Goal: Information Seeking & Learning: Check status

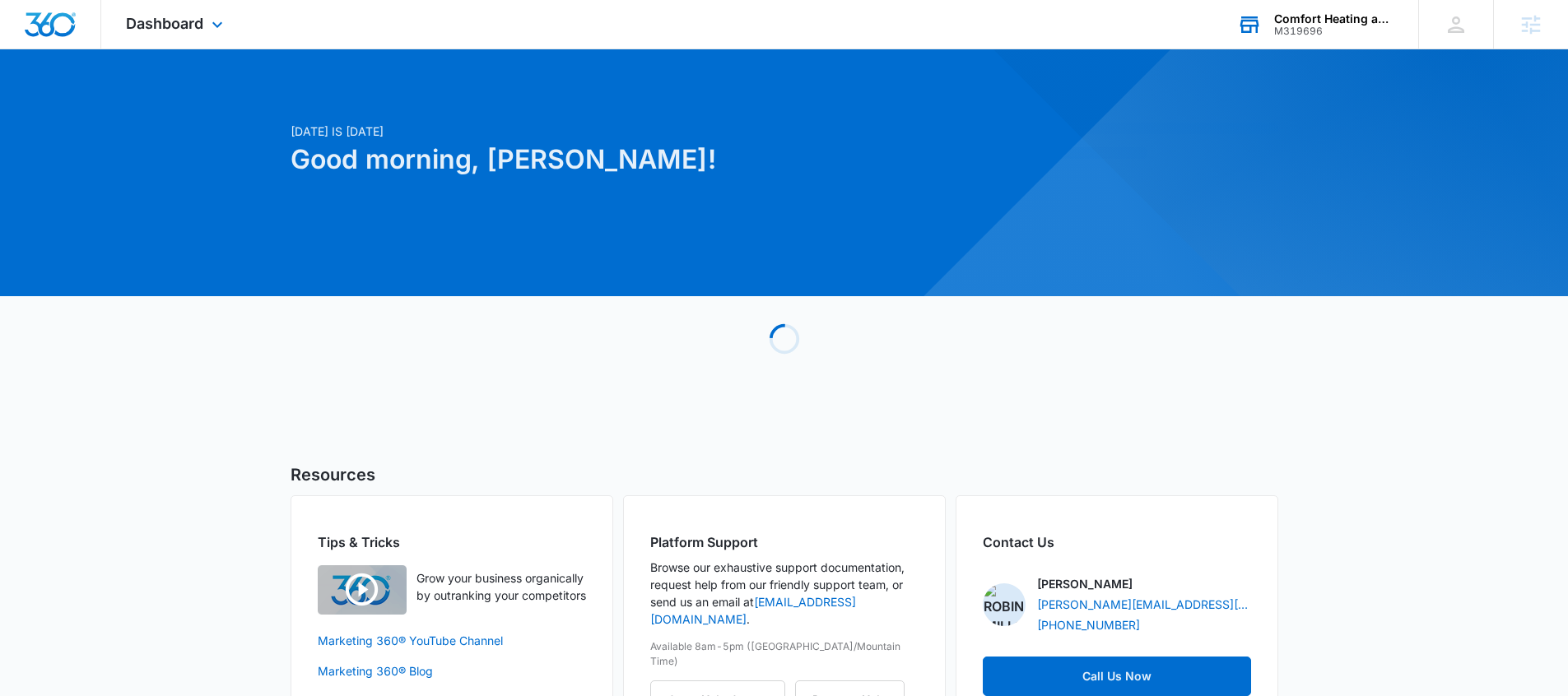
click at [1324, 43] on div "Comfort Heating and Cooling M319696 Your Accounts View All" at bounding box center [1315, 24] width 206 height 48
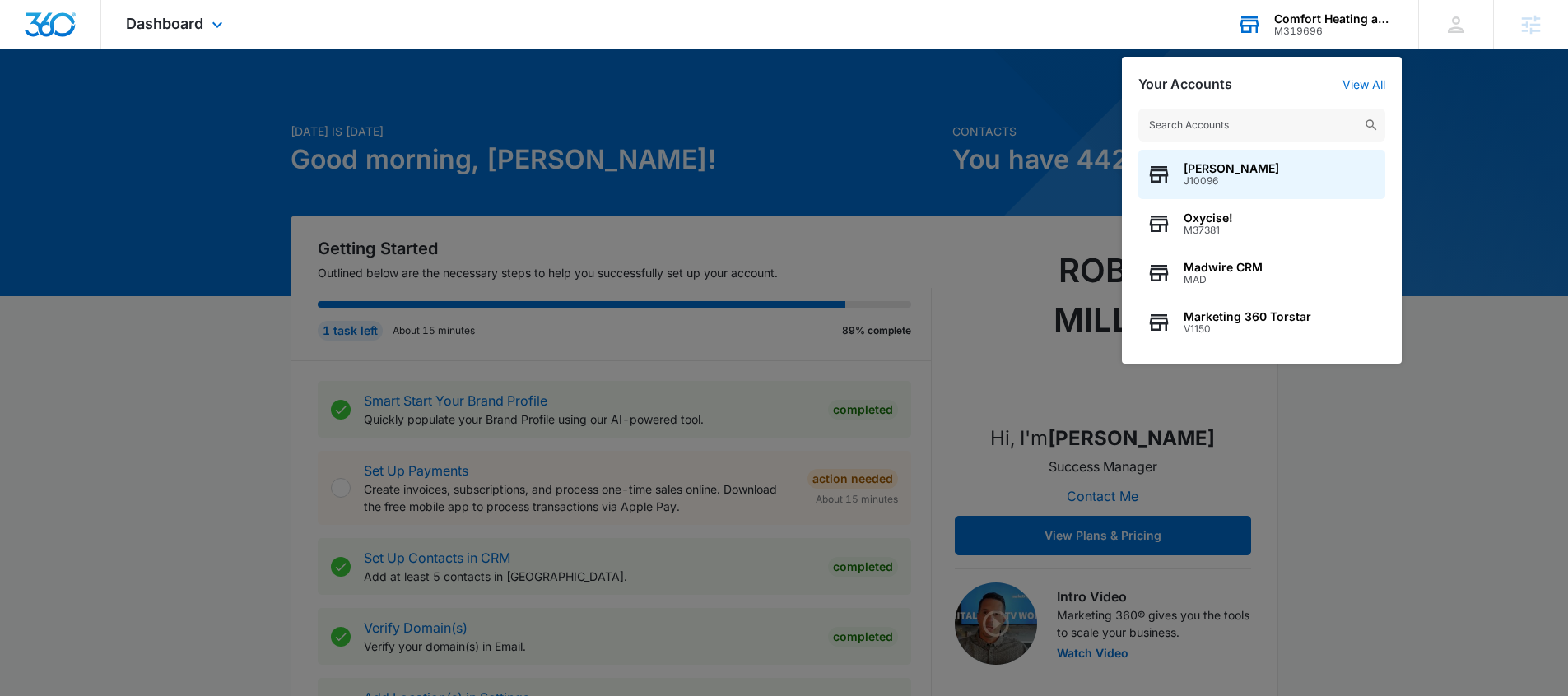
click at [1236, 121] on input "text" at bounding box center [1261, 125] width 247 height 33
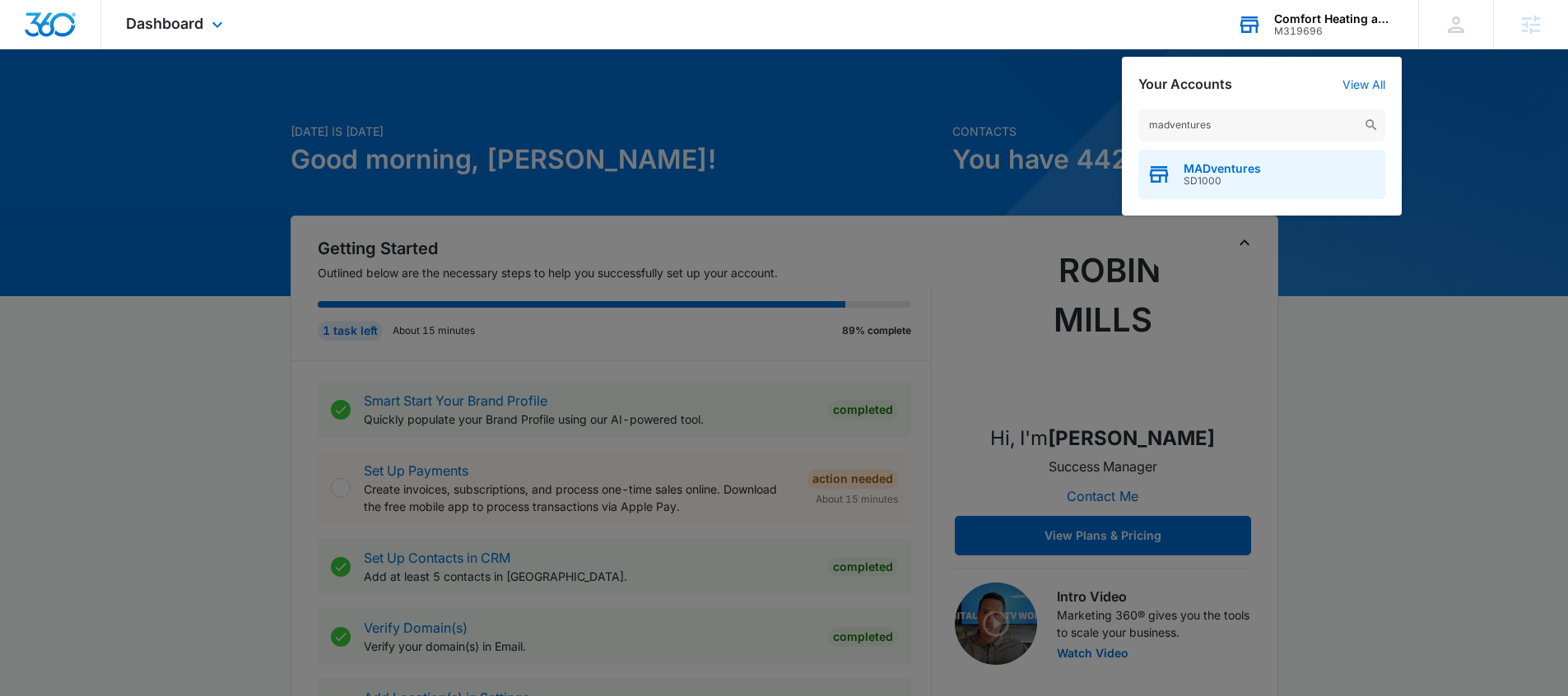
type input "madventures"
click at [1232, 166] on span "MADventures" at bounding box center [1222, 169] width 77 height 14
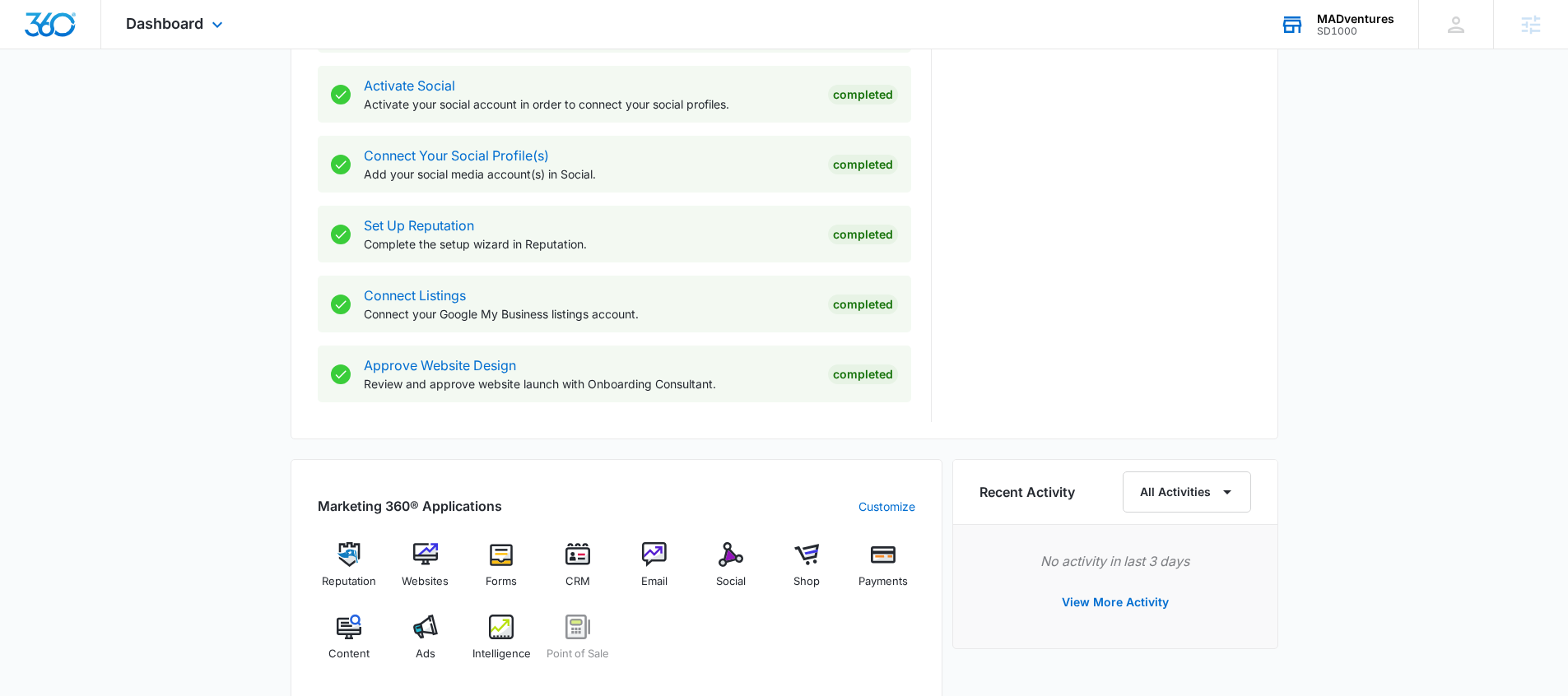
scroll to position [684, 0]
click at [503, 637] on img at bounding box center [501, 626] width 25 height 25
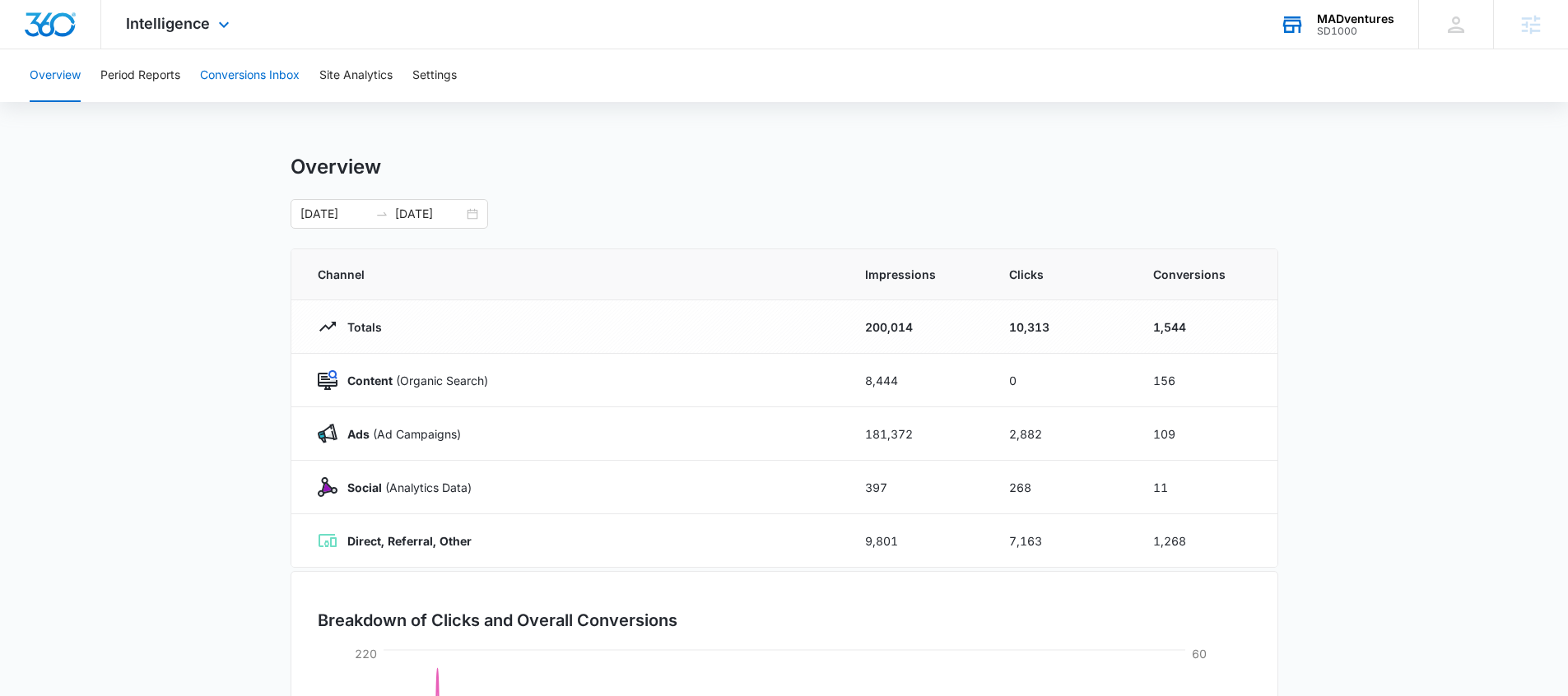
click at [246, 69] on button "Conversions Inbox" at bounding box center [250, 76] width 100 height 52
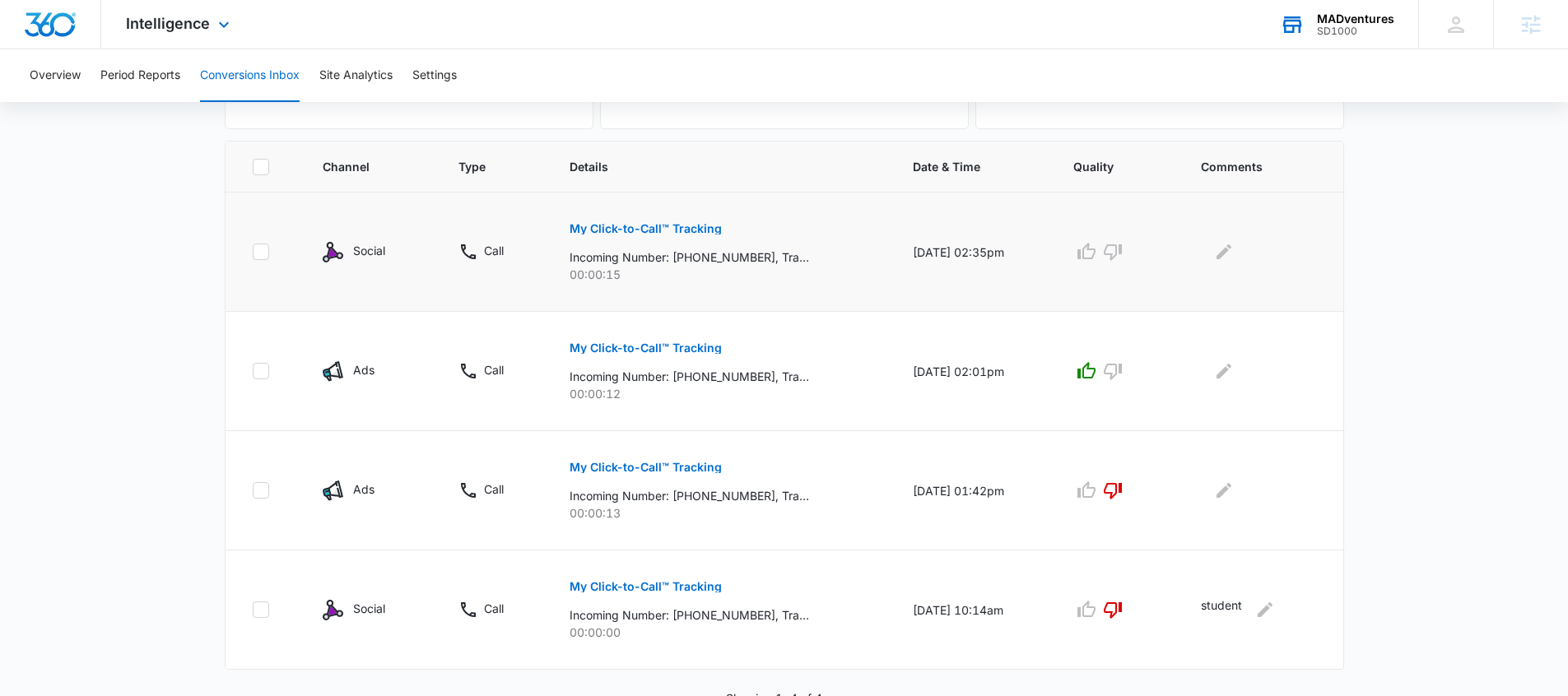
scroll to position [337, 0]
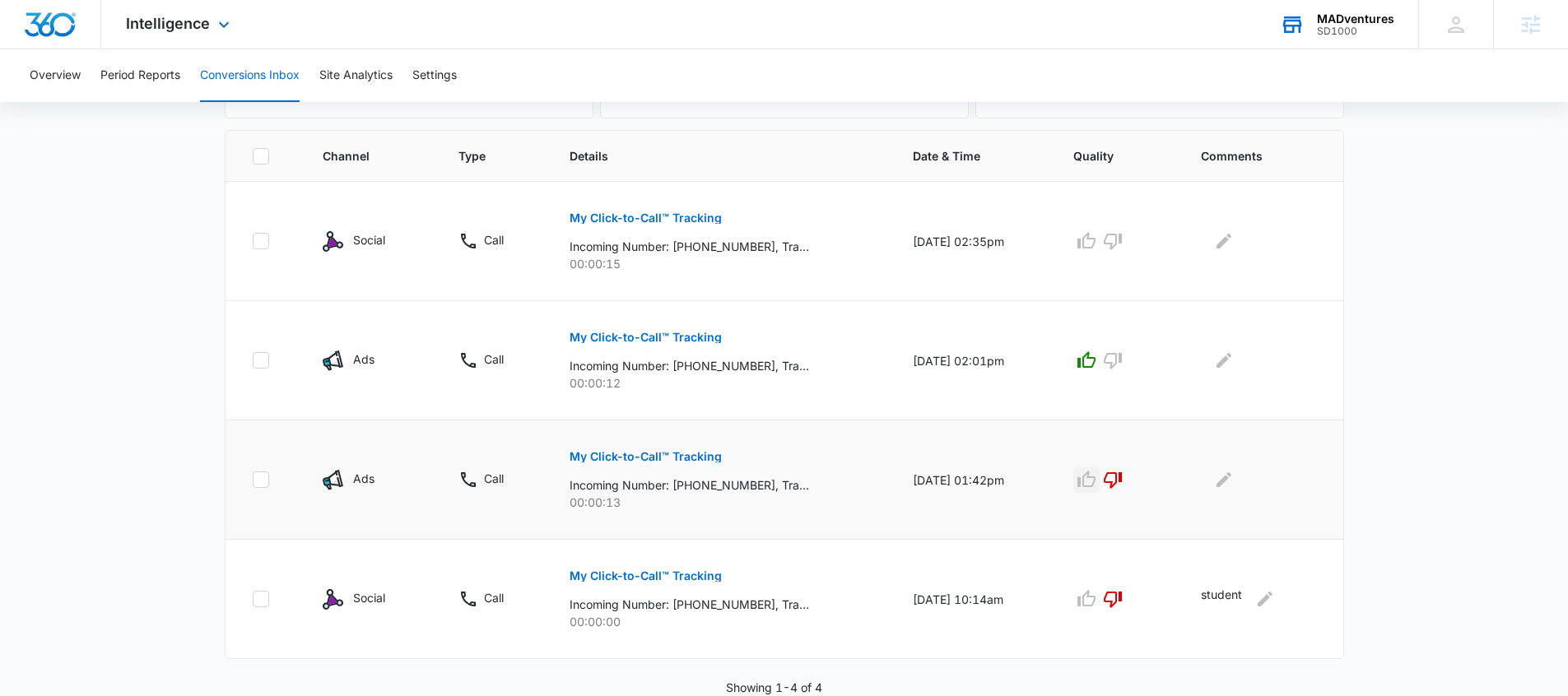
click at [1097, 478] on icon "button" at bounding box center [1086, 480] width 19 height 19
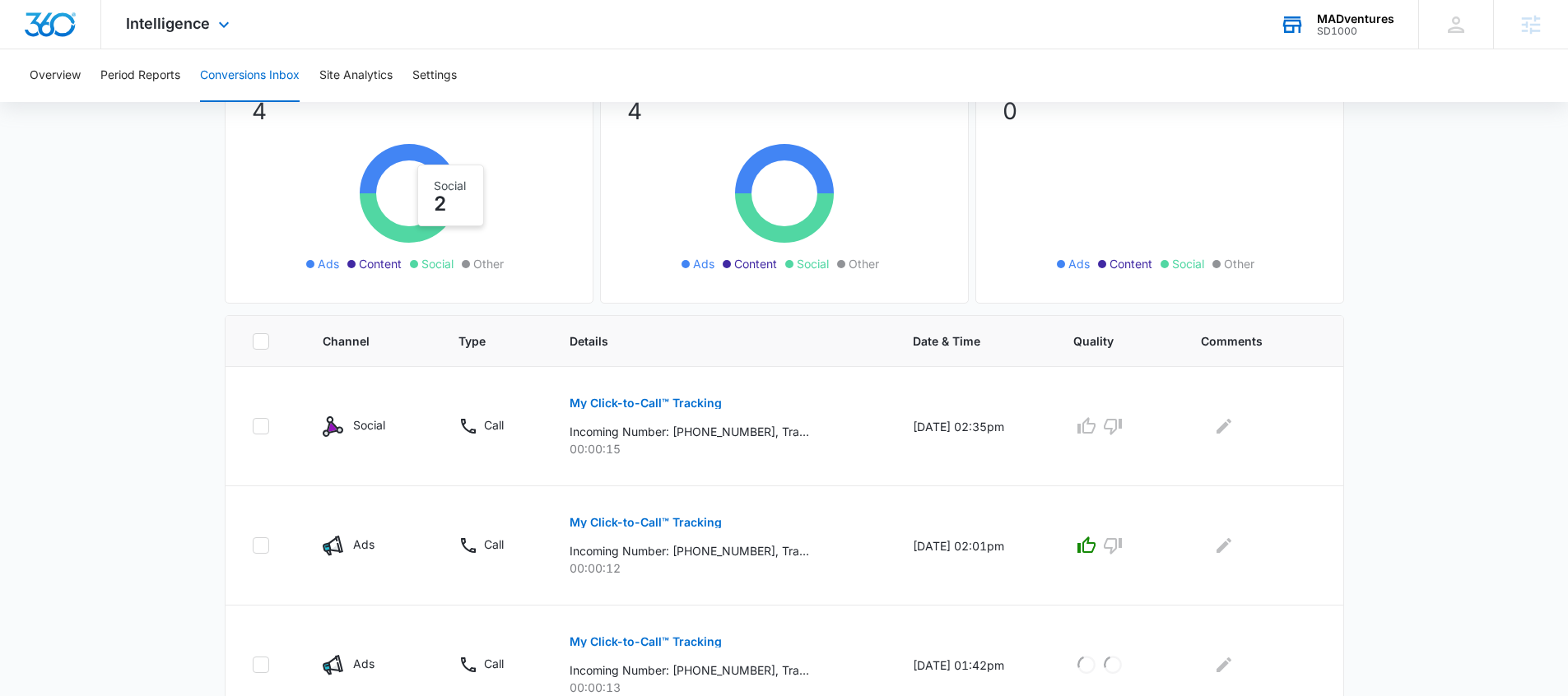
scroll to position [0, 0]
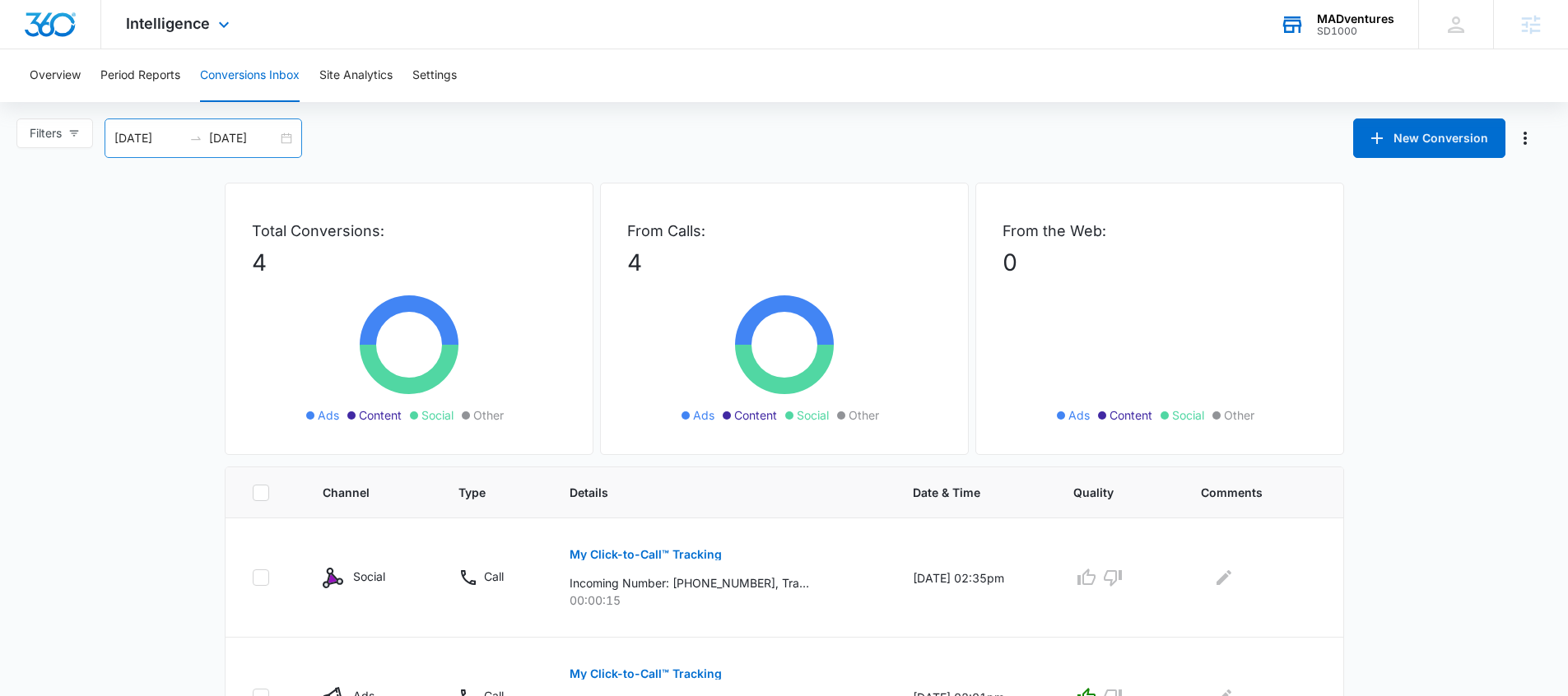
click at [294, 136] on div "09/09/2025 10/09/2025" at bounding box center [203, 137] width 197 height 40
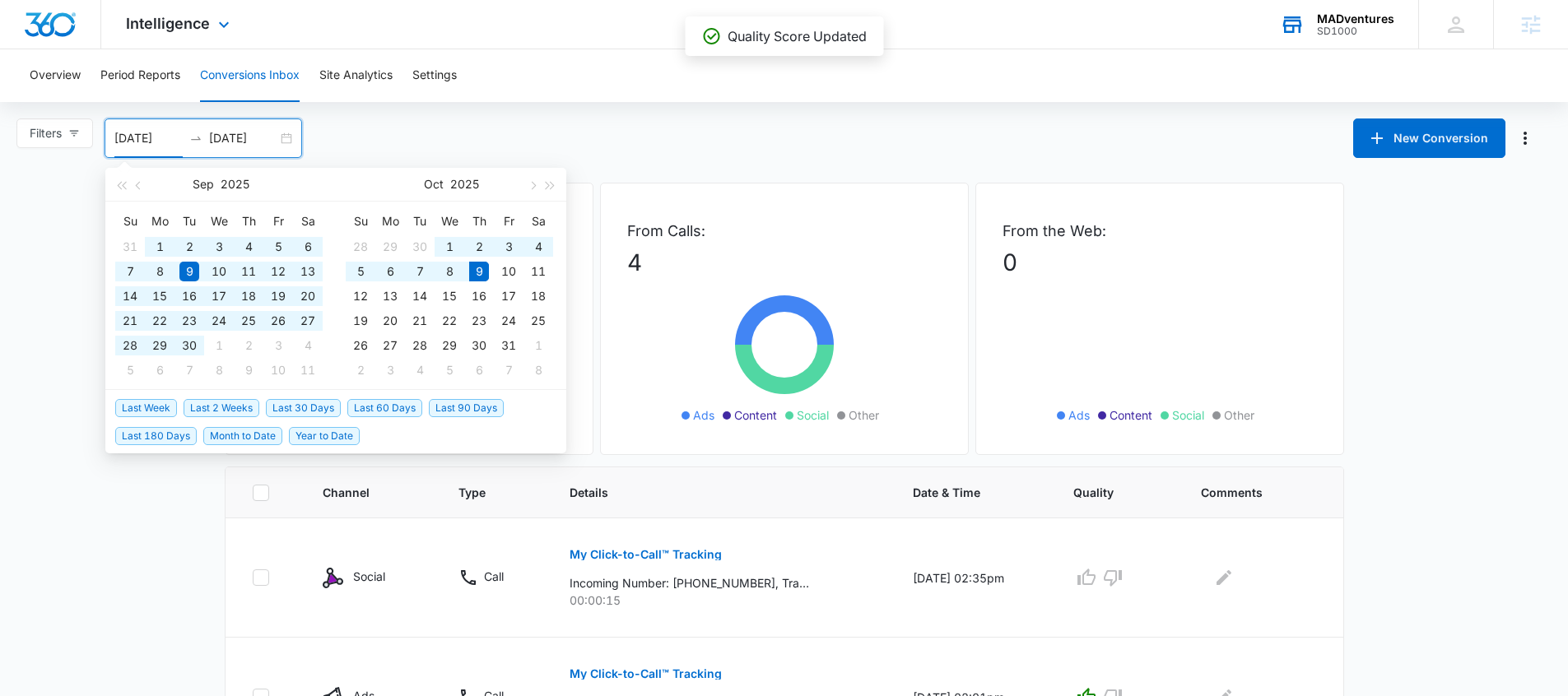
click at [476, 411] on span "Last 90 Days" at bounding box center [466, 408] width 75 height 18
type input "07/11/2025"
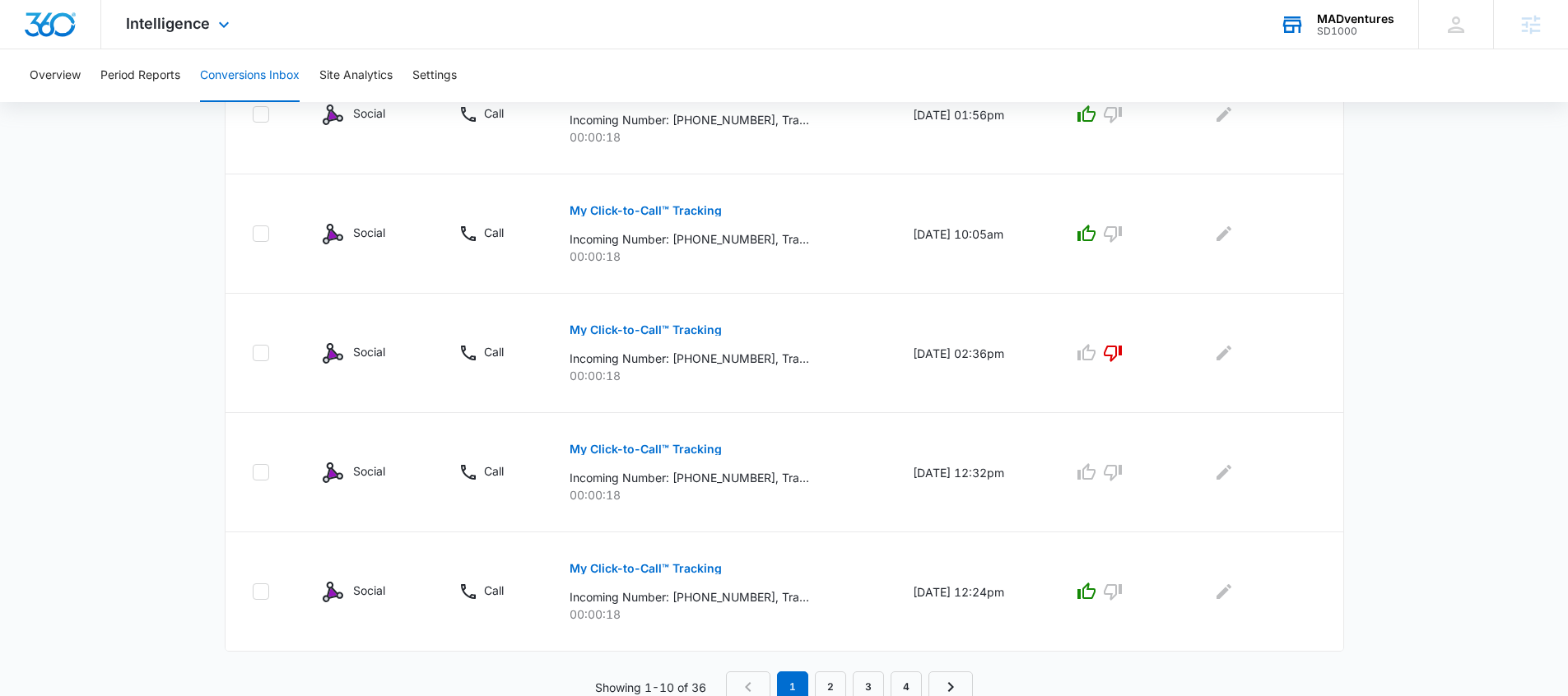
scroll to position [1067, 0]
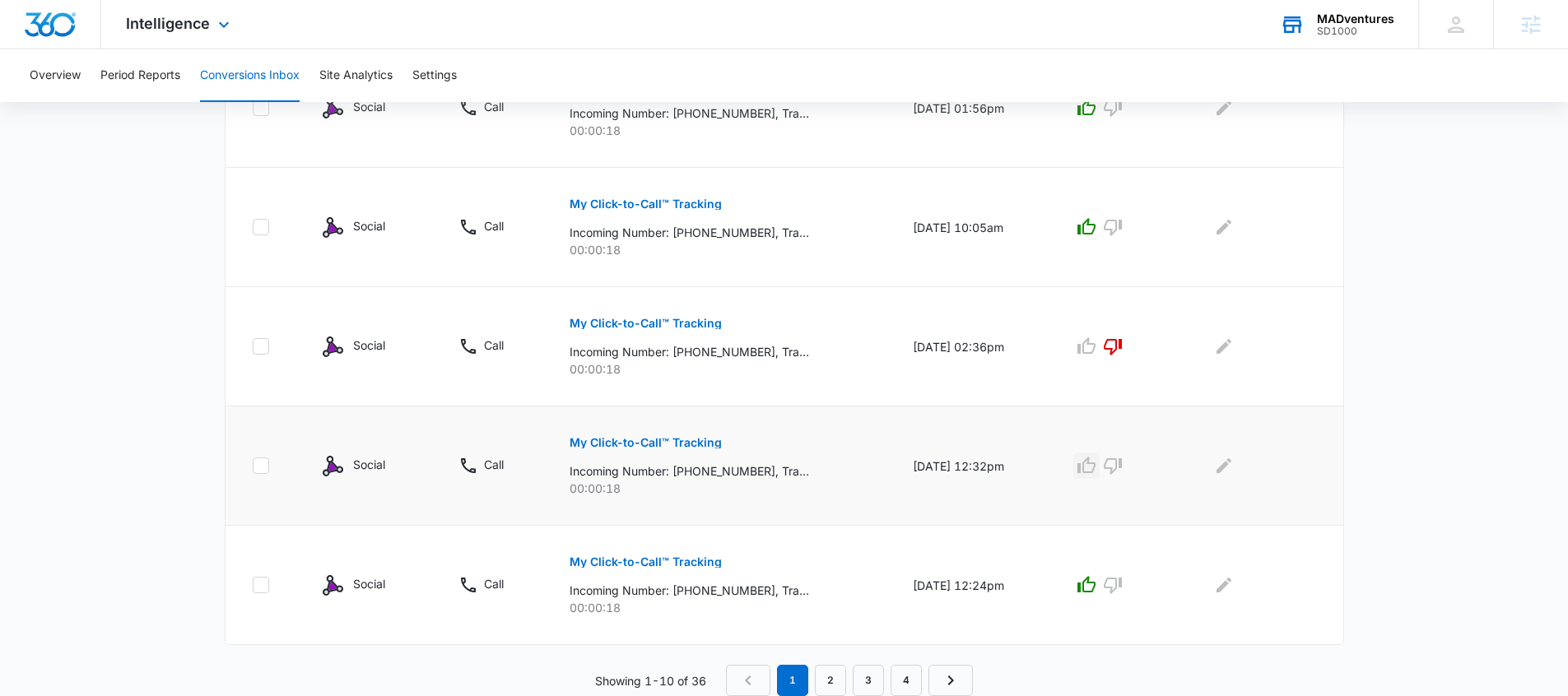
drag, startPoint x: 1099, startPoint y: 467, endPoint x: 1106, endPoint y: 463, distance: 8.1
click at [1097, 467] on icon "button" at bounding box center [1086, 466] width 19 height 19
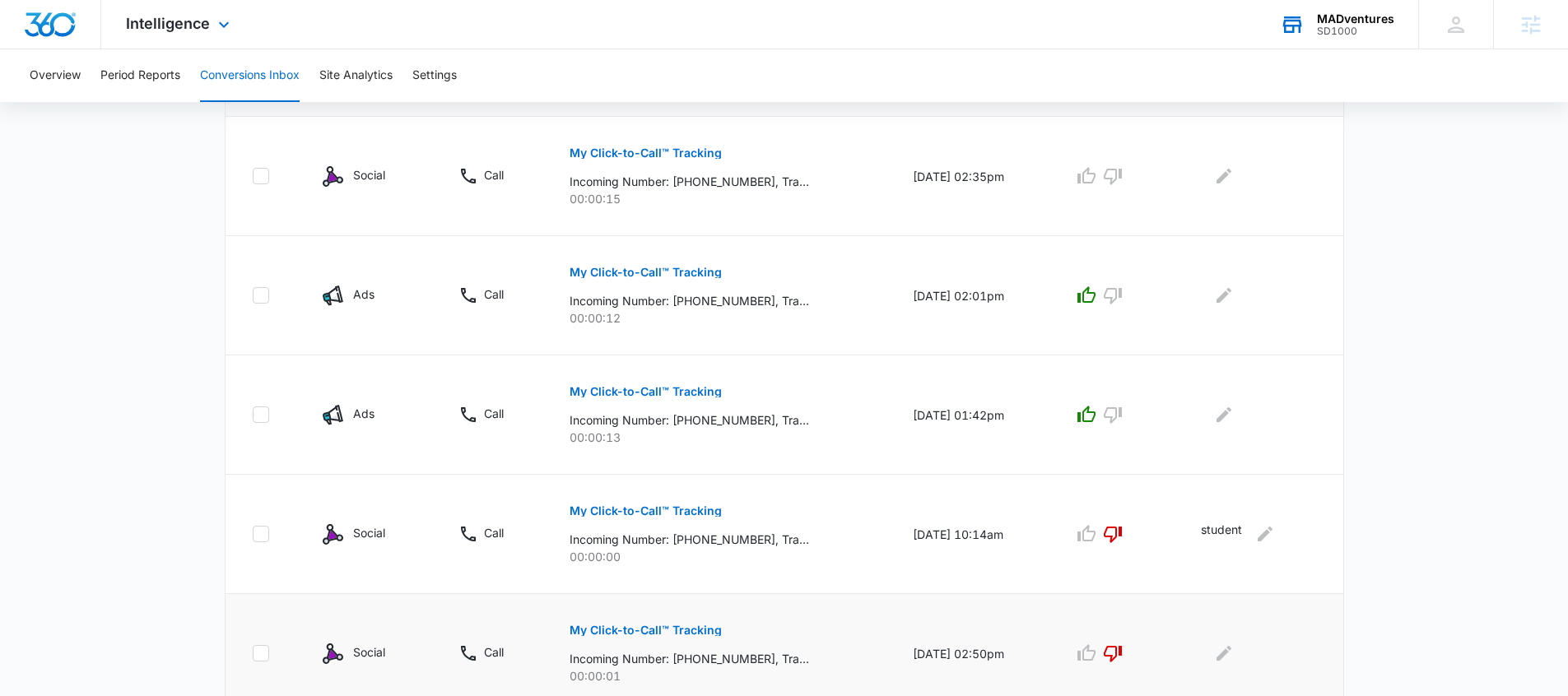
scroll to position [380, 0]
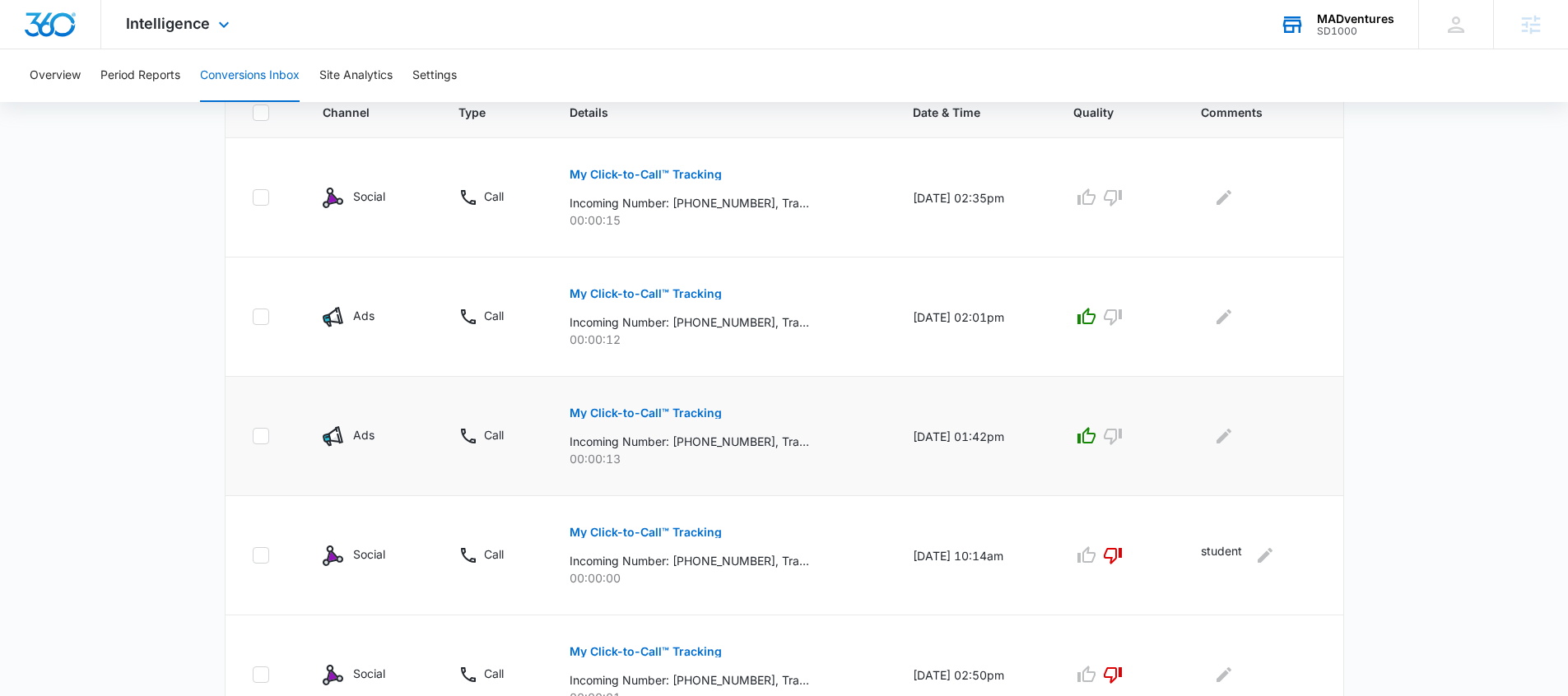
click at [664, 410] on p "My Click-to-Call™ Tracking" at bounding box center [646, 413] width 152 height 12
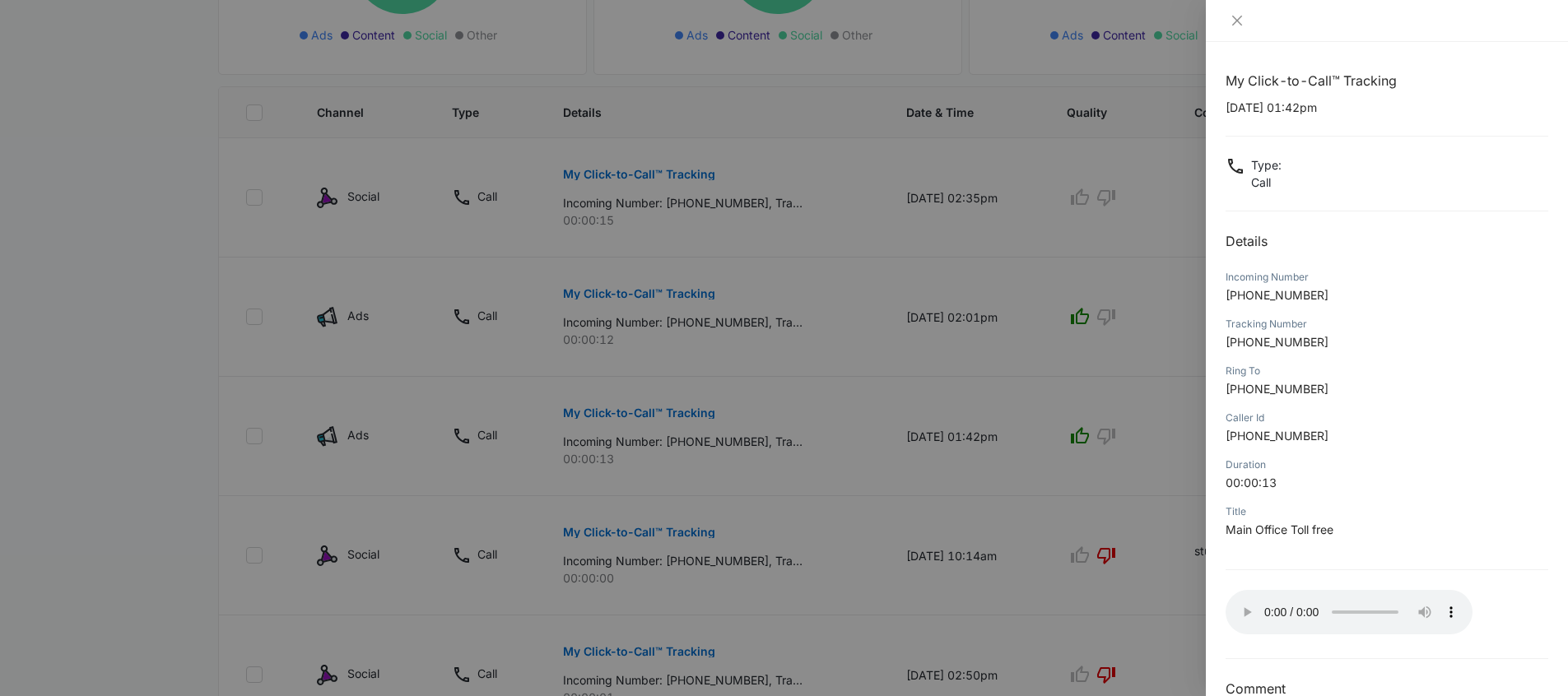
click at [1150, 397] on div at bounding box center [784, 348] width 1568 height 696
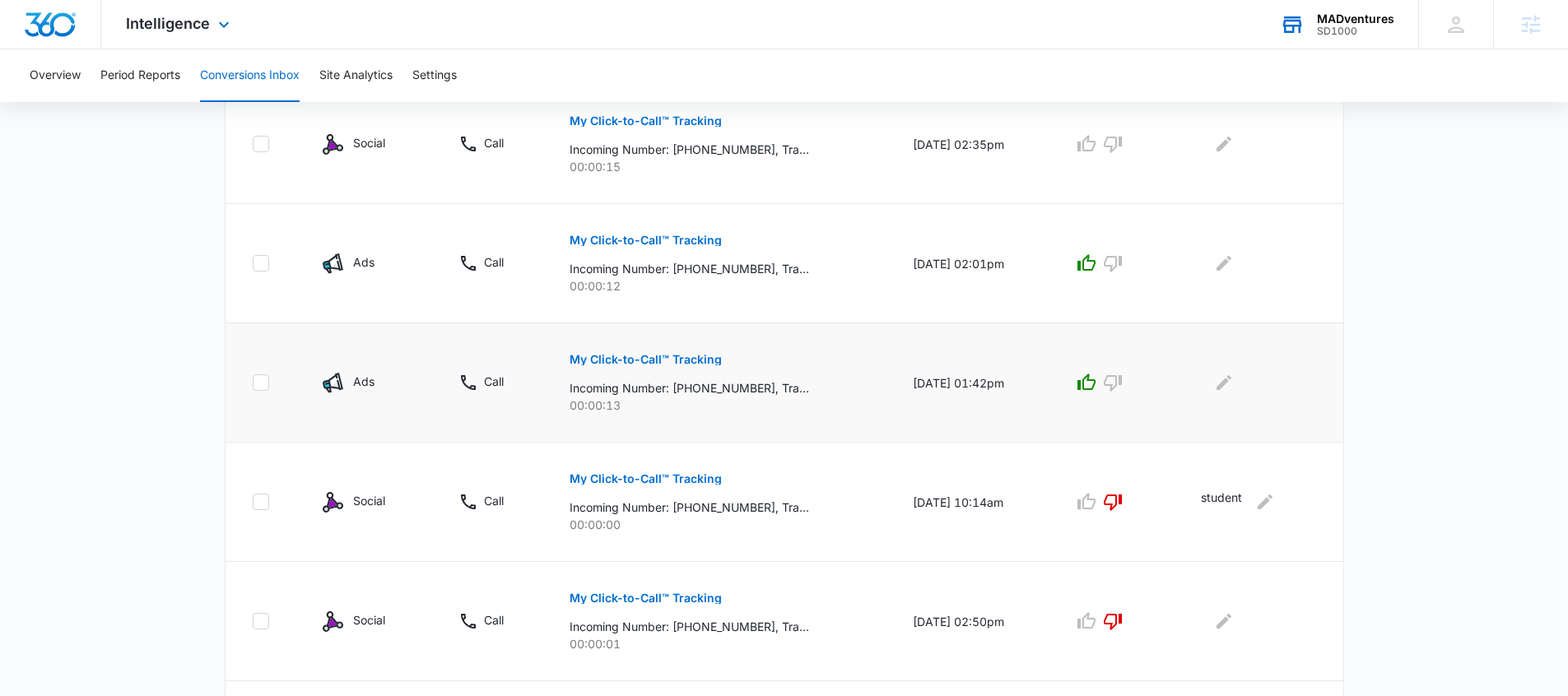
scroll to position [462, 0]
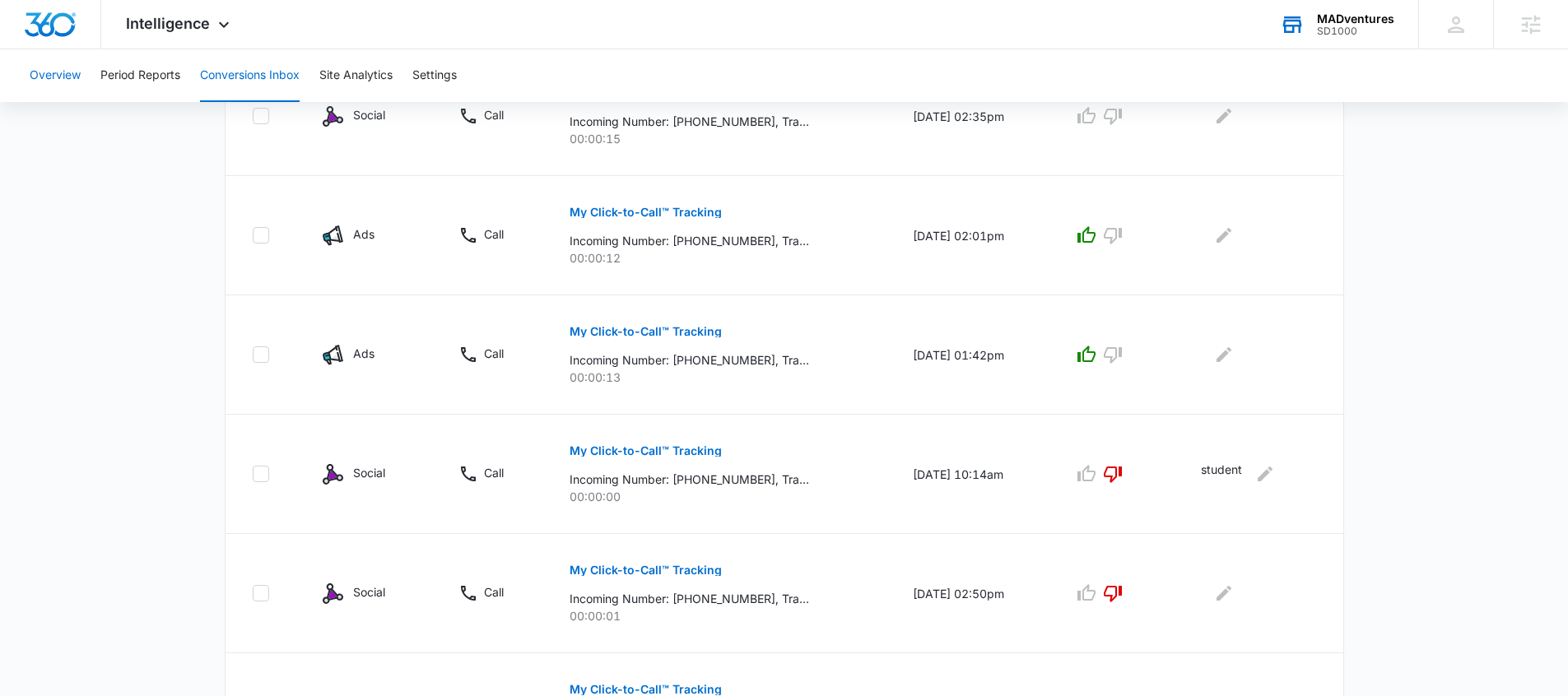
click at [69, 91] on button "Overview" at bounding box center [55, 76] width 51 height 52
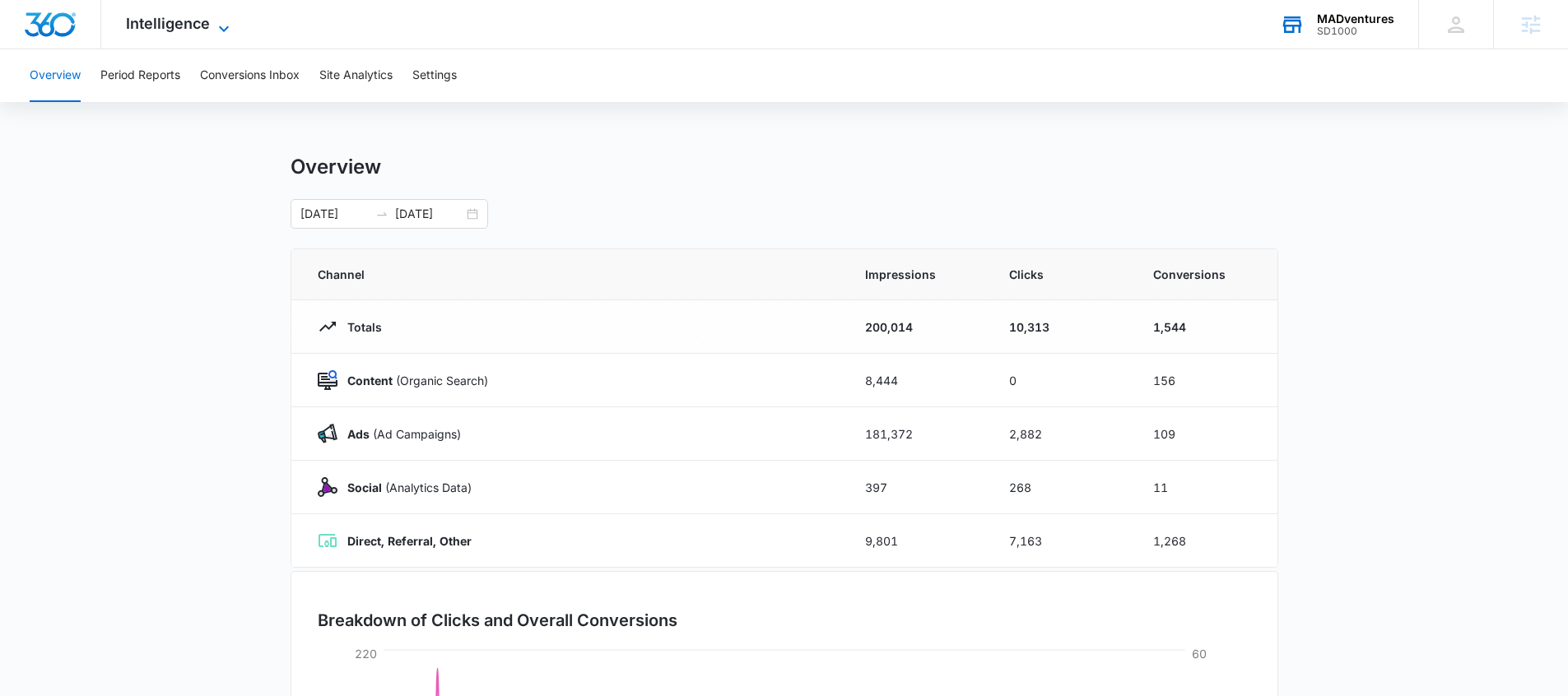
click at [202, 19] on span "Intelligence" at bounding box center [167, 23] width 84 height 17
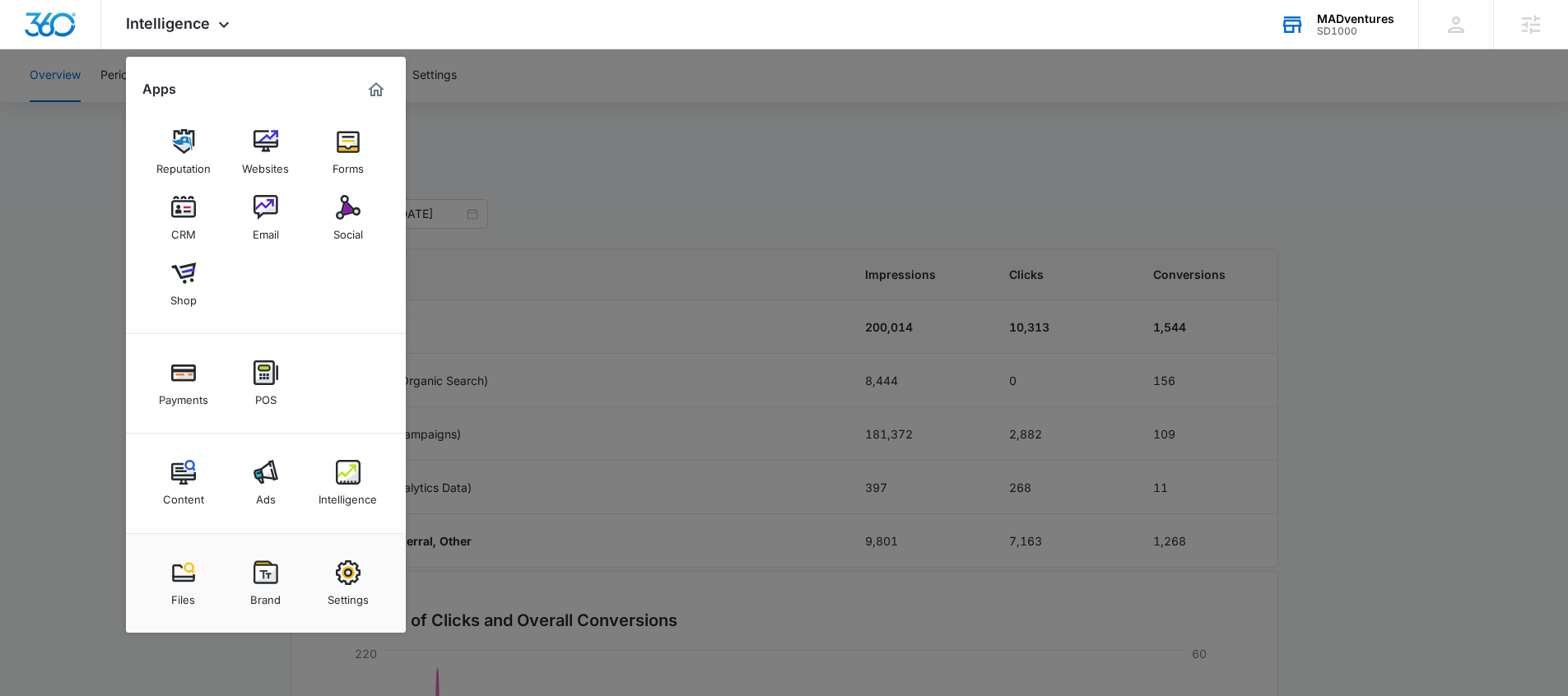
click at [617, 135] on div at bounding box center [784, 348] width 1568 height 696
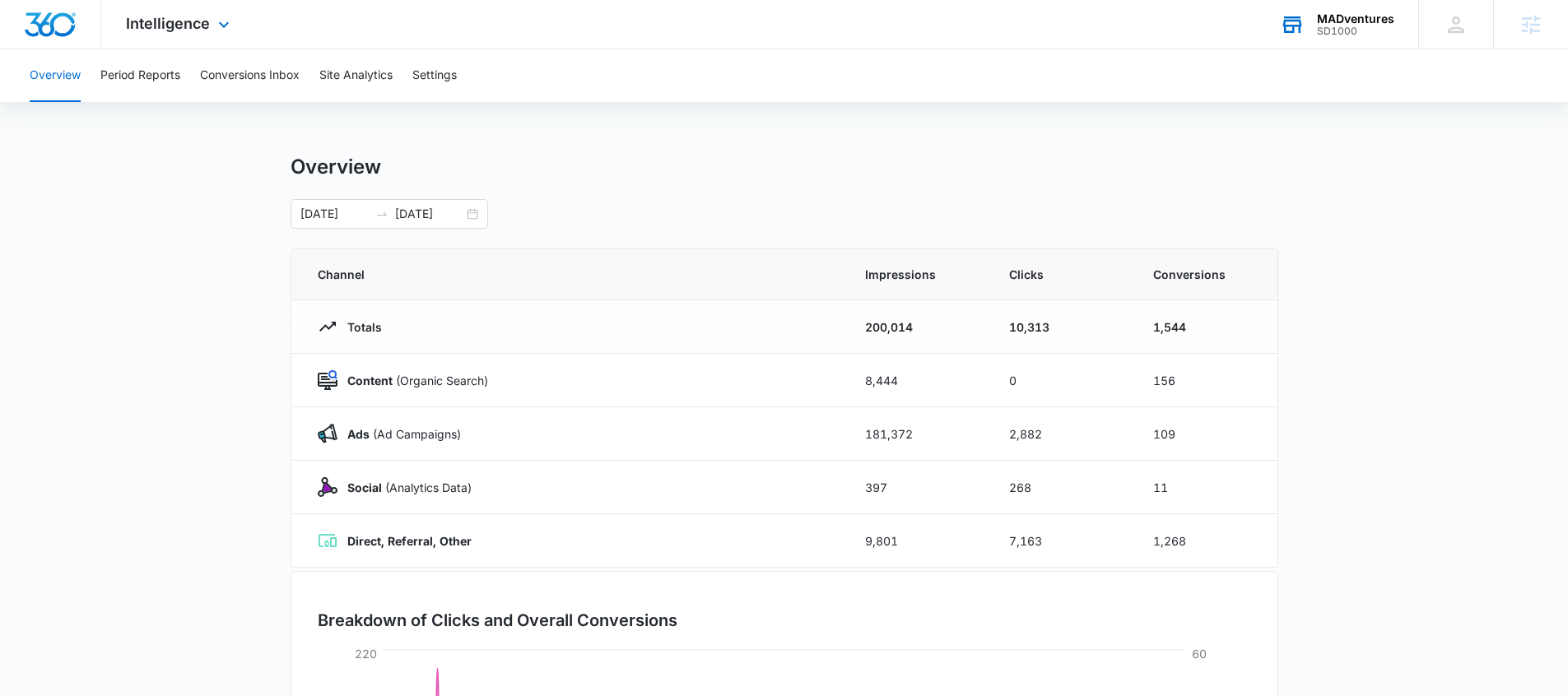
click at [184, 33] on div "Intelligence Apps Reputation Websites Forms CRM Email Social Shop Payments POS …" at bounding box center [180, 24] width 157 height 48
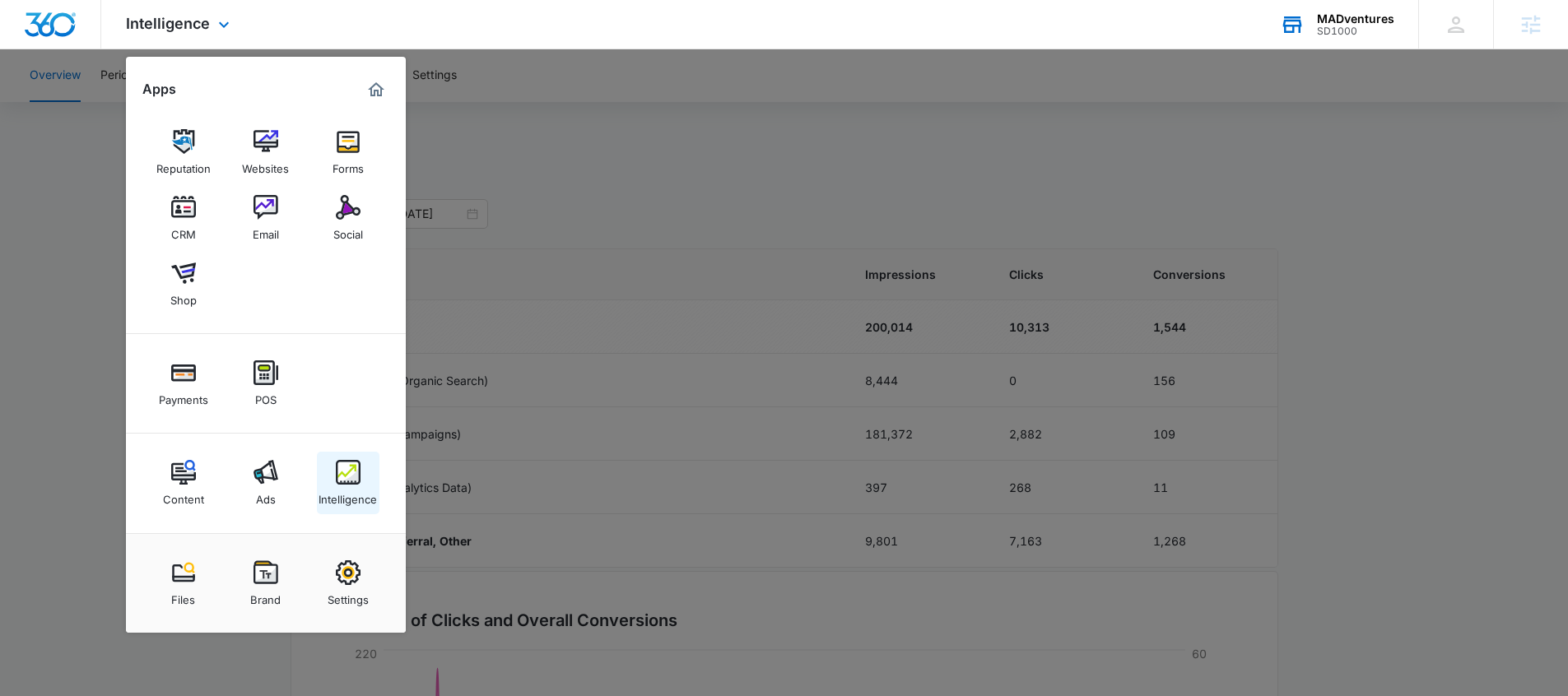
click at [349, 478] on img at bounding box center [348, 472] width 25 height 25
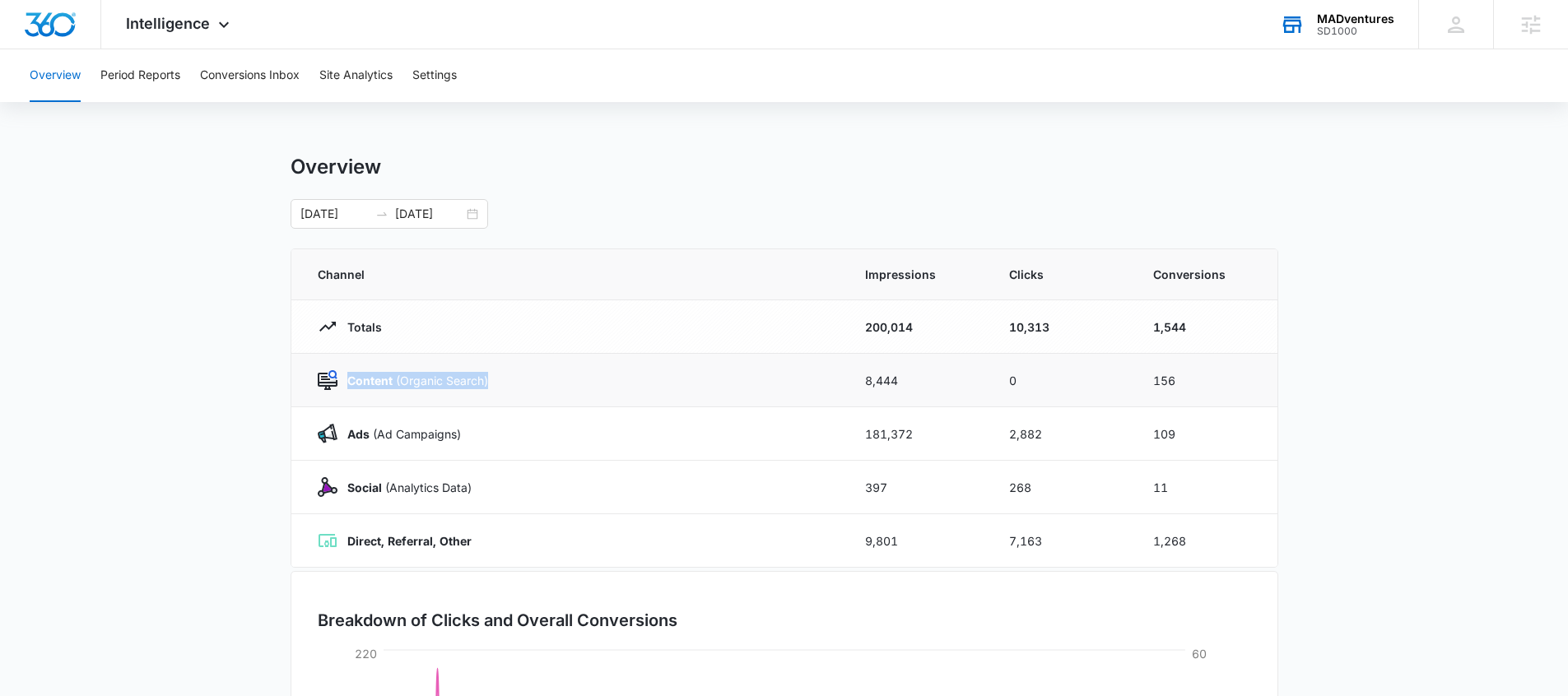
drag, startPoint x: 558, startPoint y: 387, endPoint x: 347, endPoint y: 382, distance: 211.1
click at [347, 382] on div "Content (Organic Search)" at bounding box center [571, 380] width 508 height 19
drag, startPoint x: 469, startPoint y: 434, endPoint x: 391, endPoint y: 444, distance: 78.6
click at [335, 434] on div "Ads (Ad Campaigns)" at bounding box center [571, 434] width 508 height 19
drag, startPoint x: 481, startPoint y: 487, endPoint x: 349, endPoint y: 490, distance: 132.0
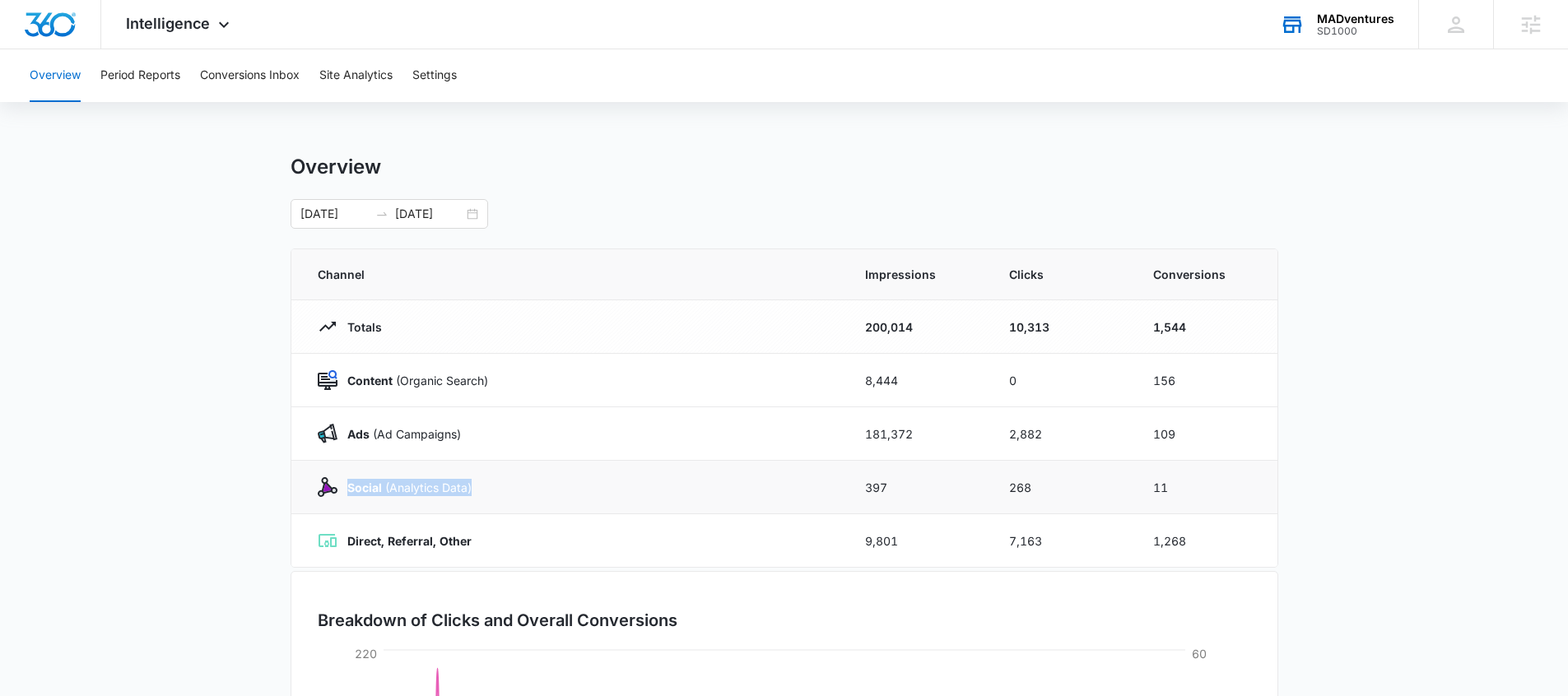
click at [349, 490] on div "Social (Analytics Data)" at bounding box center [571, 487] width 508 height 19
drag, startPoint x: 911, startPoint y: 382, endPoint x: 851, endPoint y: 380, distance: 60.0
click at [851, 380] on td "8,444" at bounding box center [917, 380] width 144 height 53
drag, startPoint x: 1056, startPoint y: 434, endPoint x: 987, endPoint y: 434, distance: 69.0
click at [987, 434] on tr "Ads (Ad Campaigns) 181,372 2,882 109" at bounding box center [784, 434] width 986 height 53
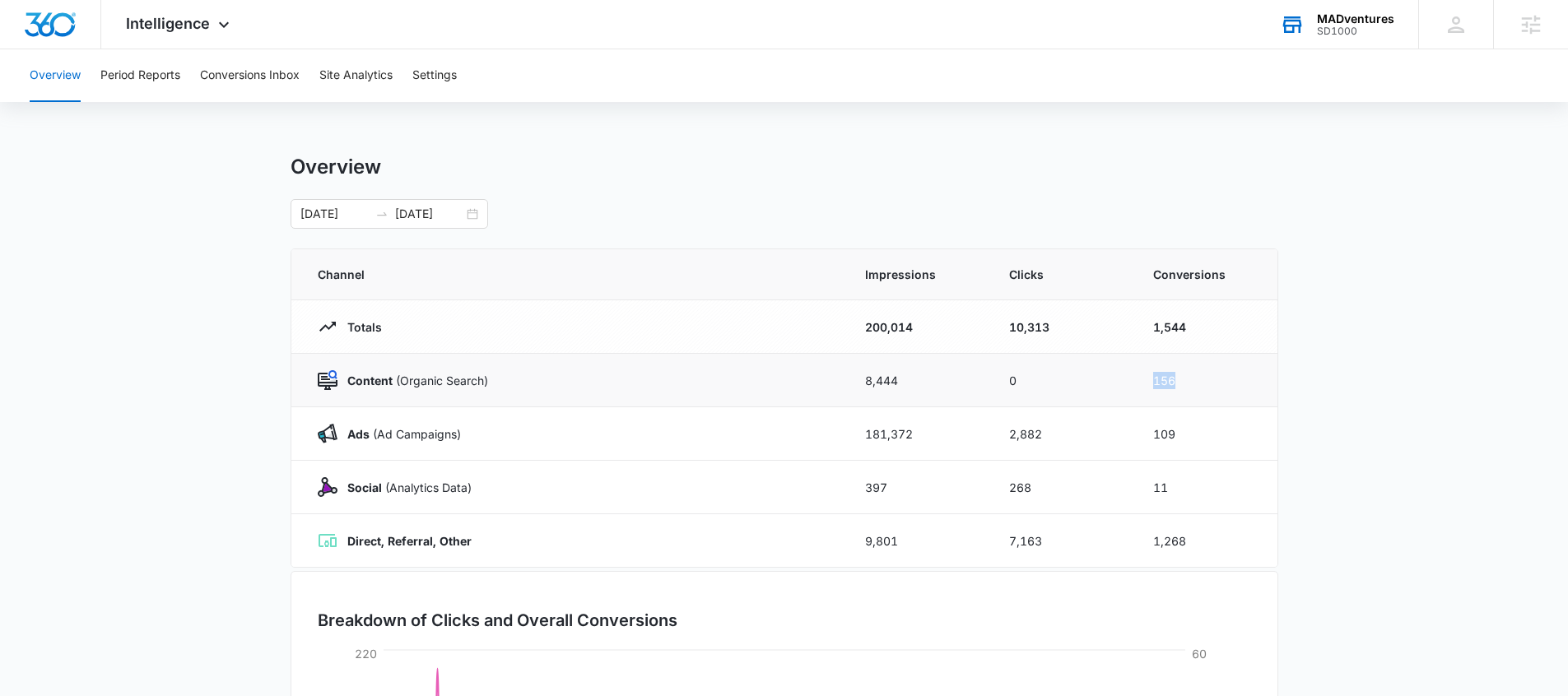
drag, startPoint x: 1187, startPoint y: 383, endPoint x: 1126, endPoint y: 380, distance: 61.1
click at [1126, 380] on tr "Content (Organic Search) 8,444 0 156" at bounding box center [784, 380] width 986 height 53
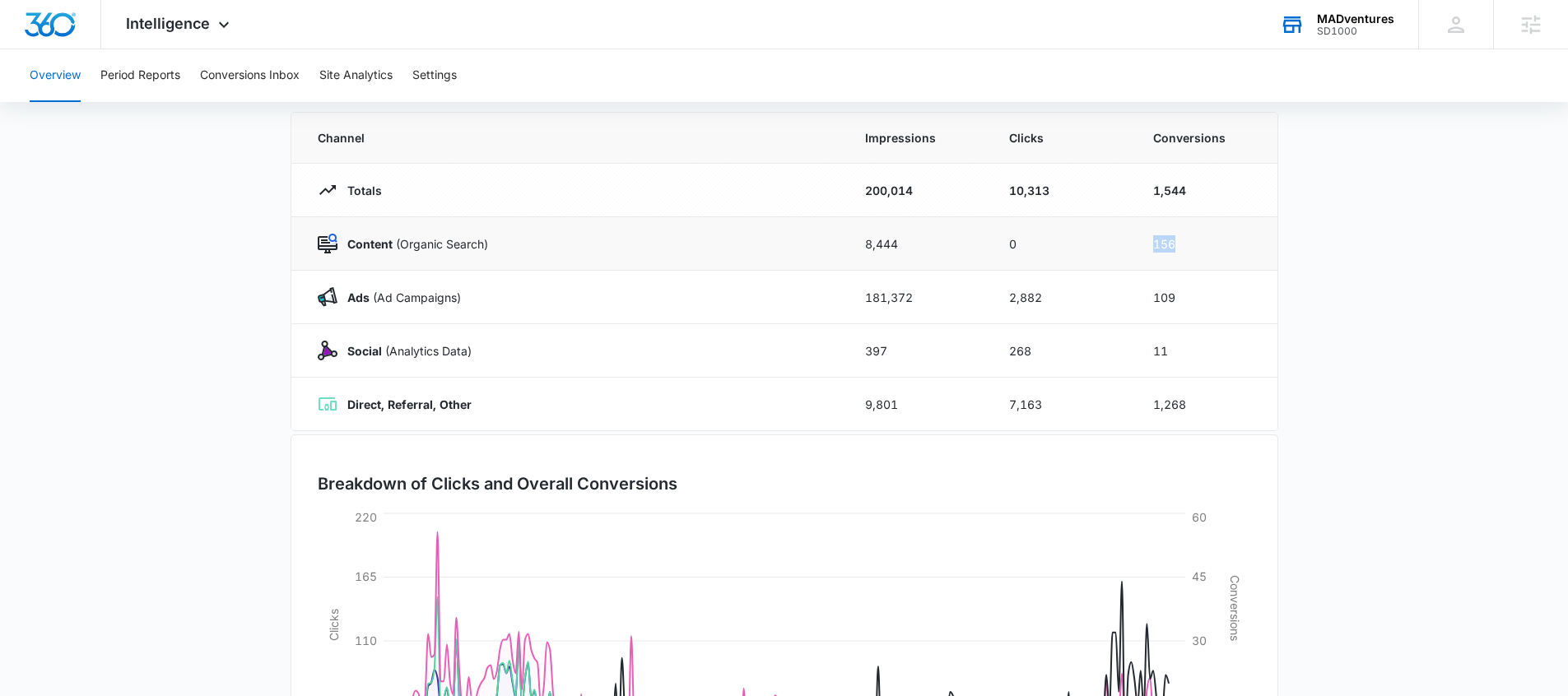
scroll to position [85, 0]
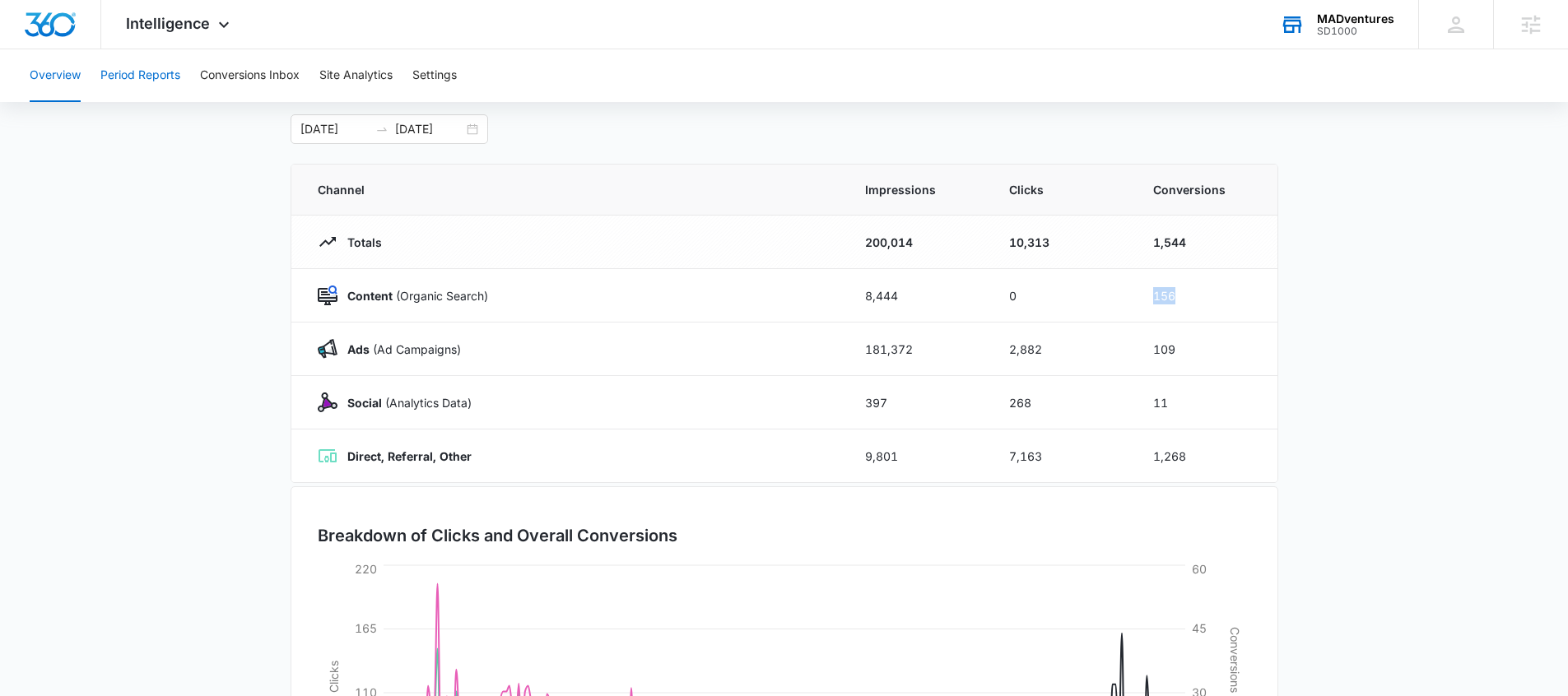
click at [163, 79] on button "Period Reports" at bounding box center [140, 76] width 79 height 52
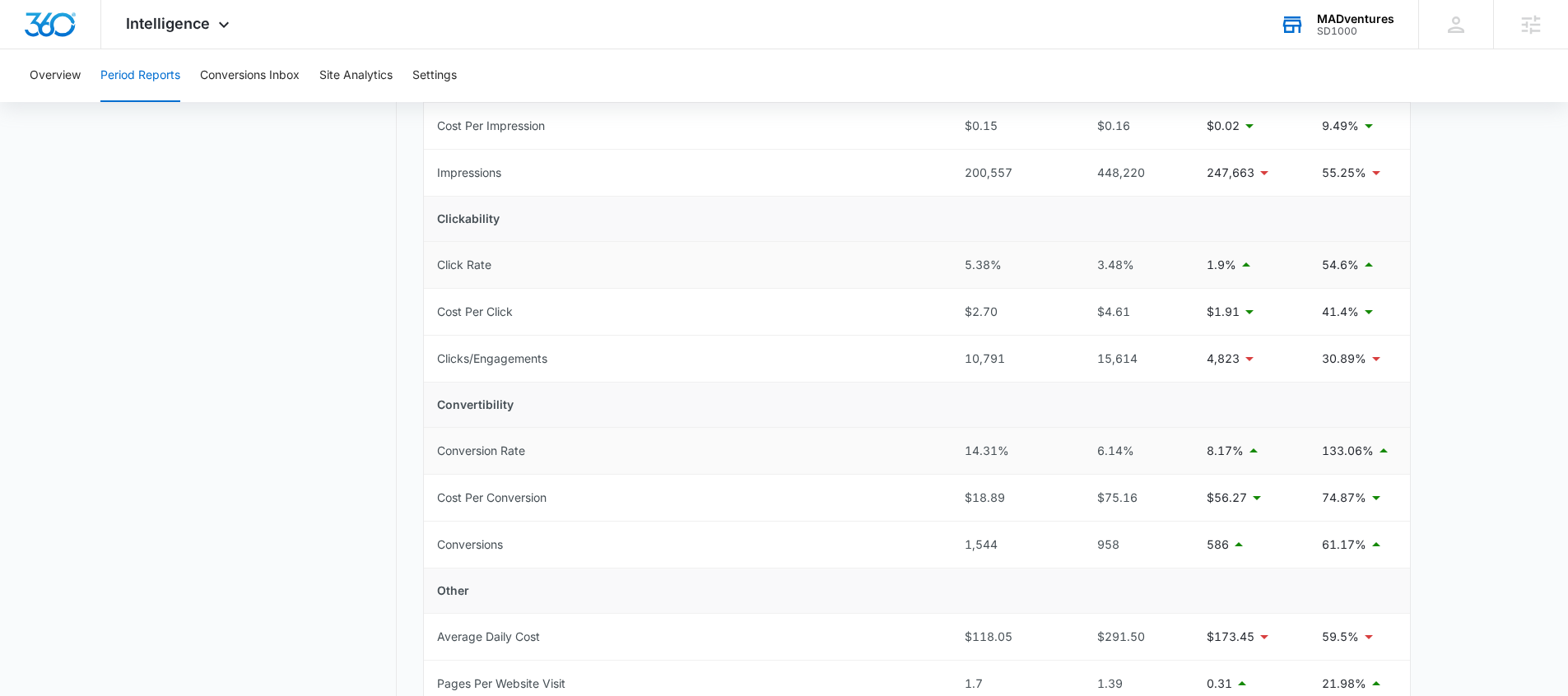
scroll to position [311, 0]
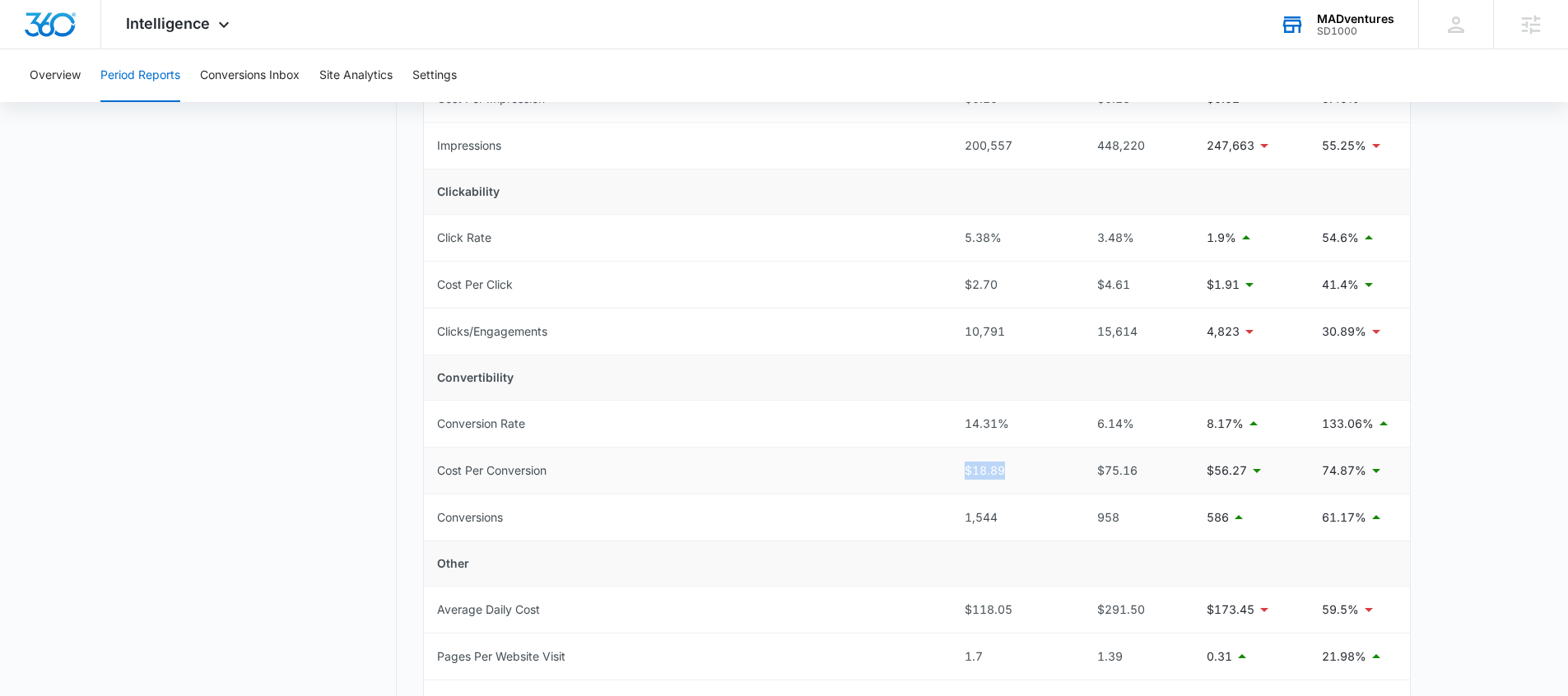
drag, startPoint x: 935, startPoint y: 479, endPoint x: 1023, endPoint y: 473, distance: 88.2
click at [1023, 473] on tr "Cost Per Conversion $18.89 $75.16 $56.27 74.87%" at bounding box center [917, 471] width 986 height 46
drag, startPoint x: 1005, startPoint y: 517, endPoint x: 960, endPoint y: 520, distance: 45.1
click at [957, 521] on td "1,544" at bounding box center [1011, 518] width 121 height 46
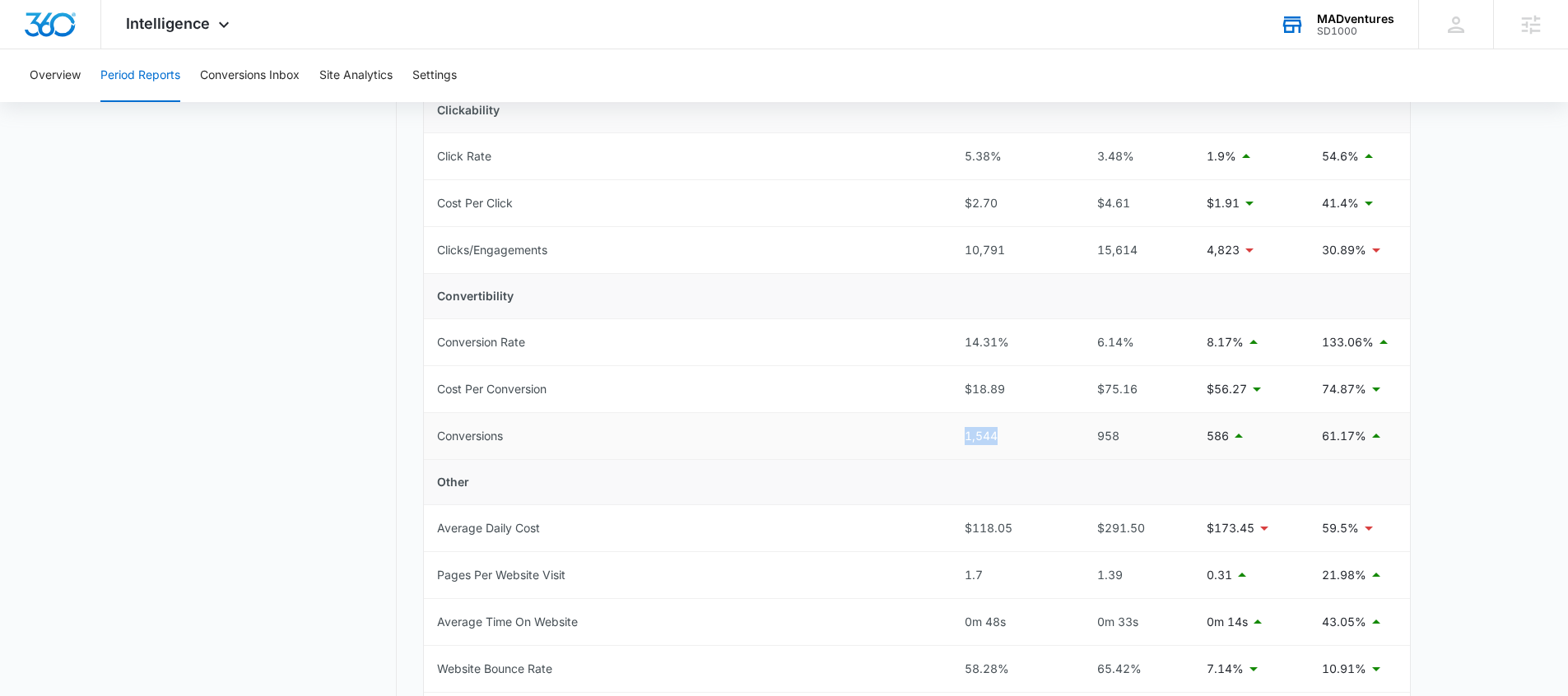
scroll to position [392, 0]
click at [276, 93] on button "Conversions Inbox" at bounding box center [250, 76] width 100 height 52
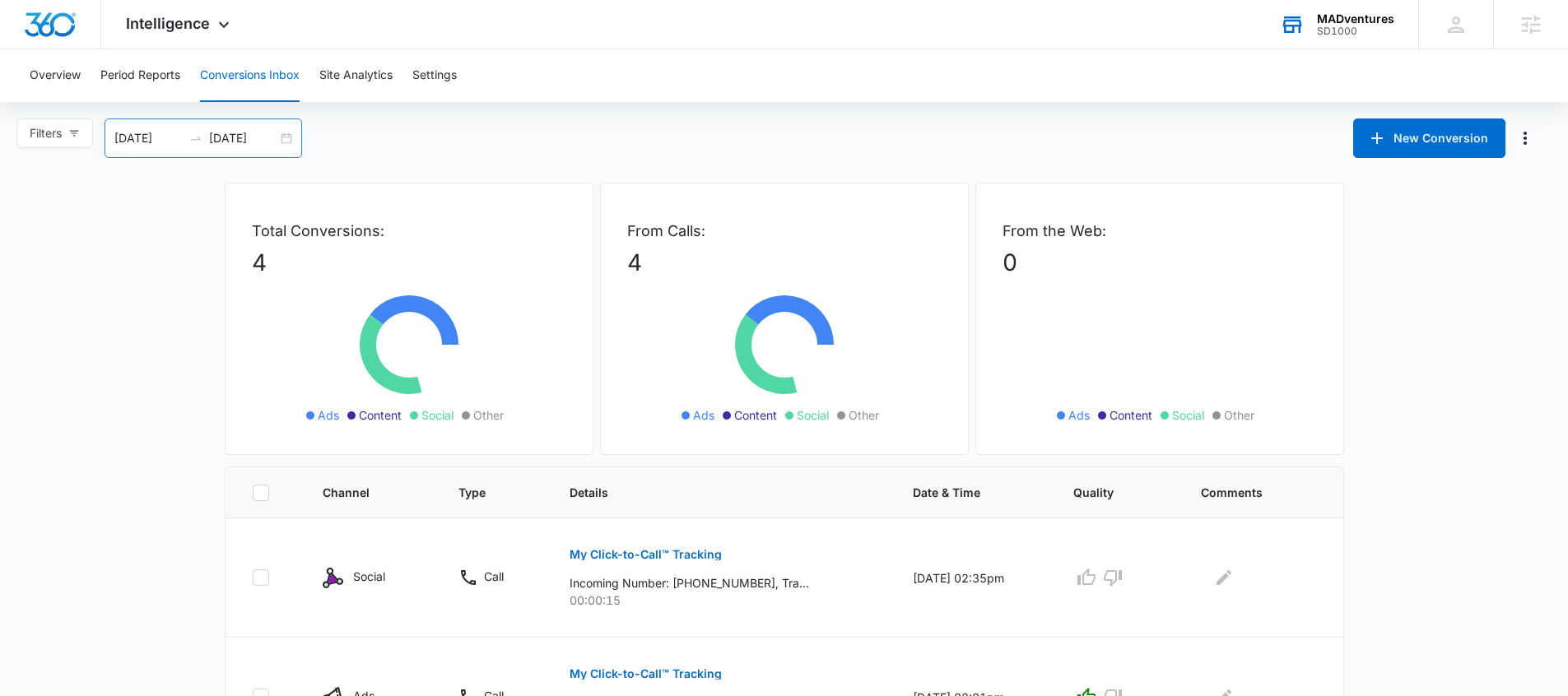
click at [292, 137] on div "09/09/2025 10/09/2025" at bounding box center [203, 137] width 197 height 40
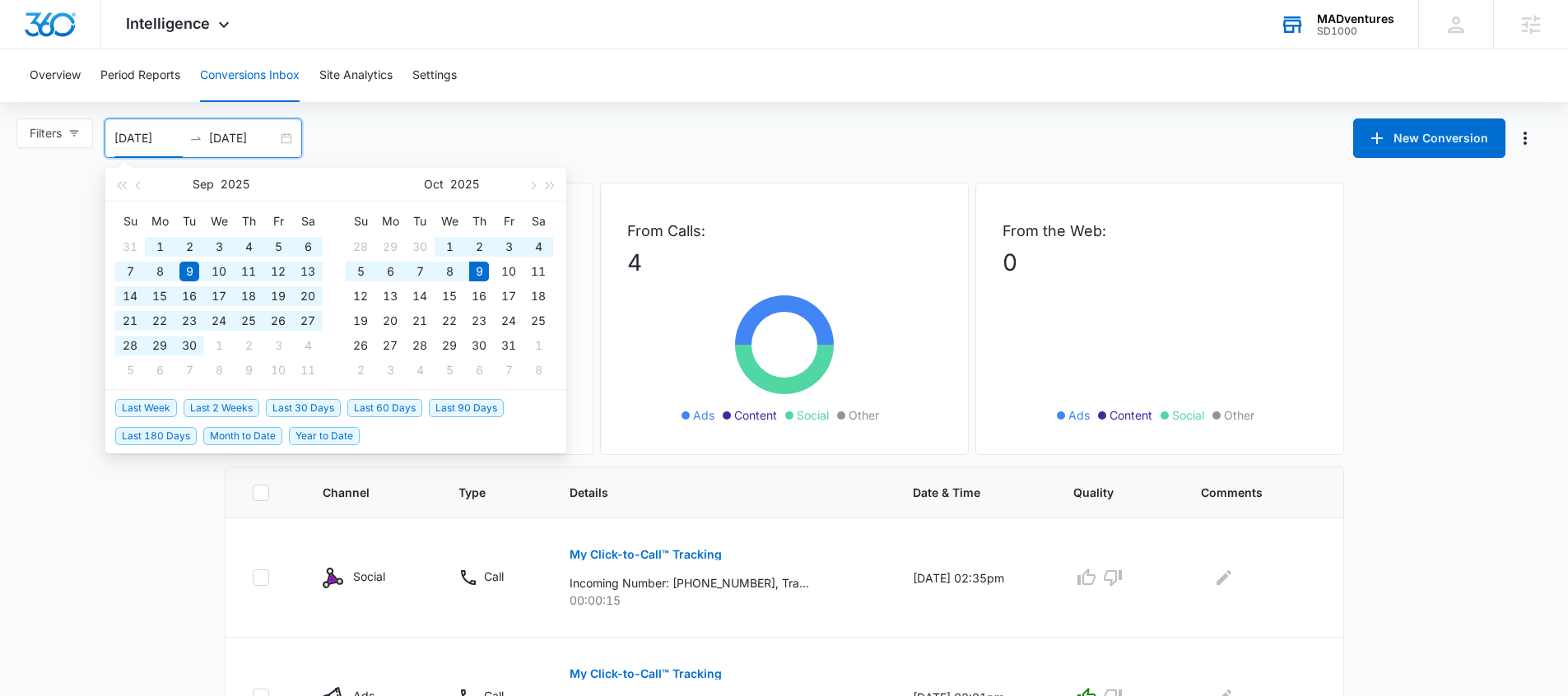
click at [454, 409] on span "Last 90 Days" at bounding box center [466, 408] width 75 height 18
type input "07/11/2025"
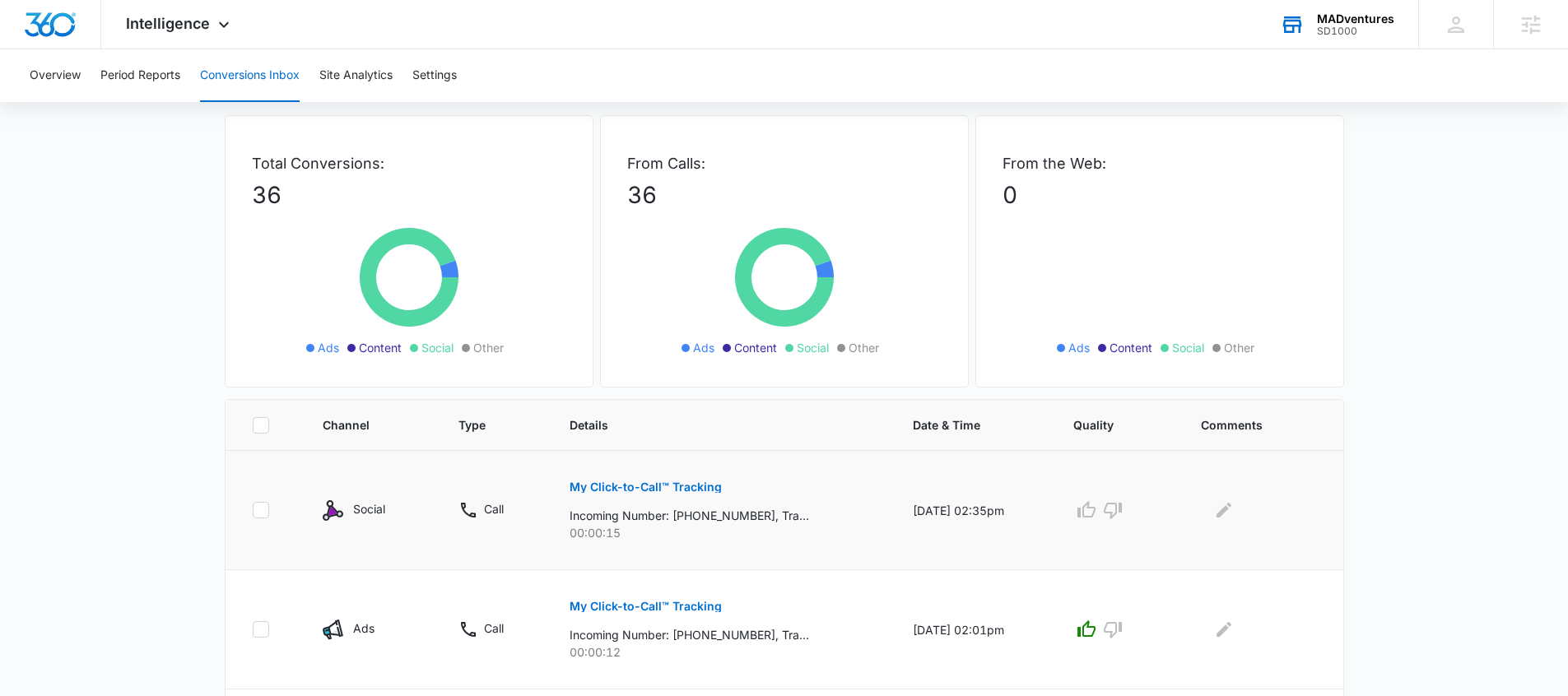
scroll to position [90, 0]
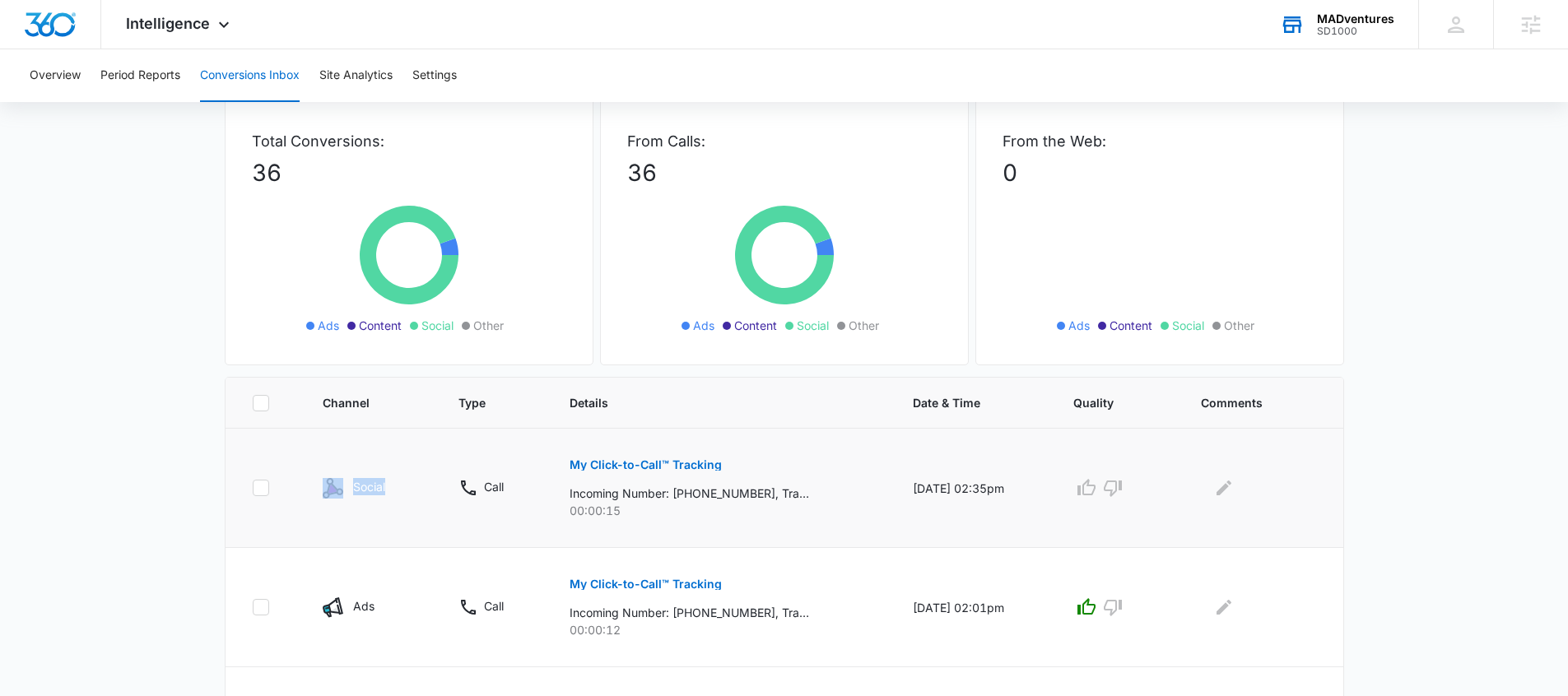
drag, startPoint x: 349, startPoint y: 492, endPoint x: 310, endPoint y: 491, distance: 39.0
click at [310, 491] on td "Social" at bounding box center [371, 488] width 136 height 119
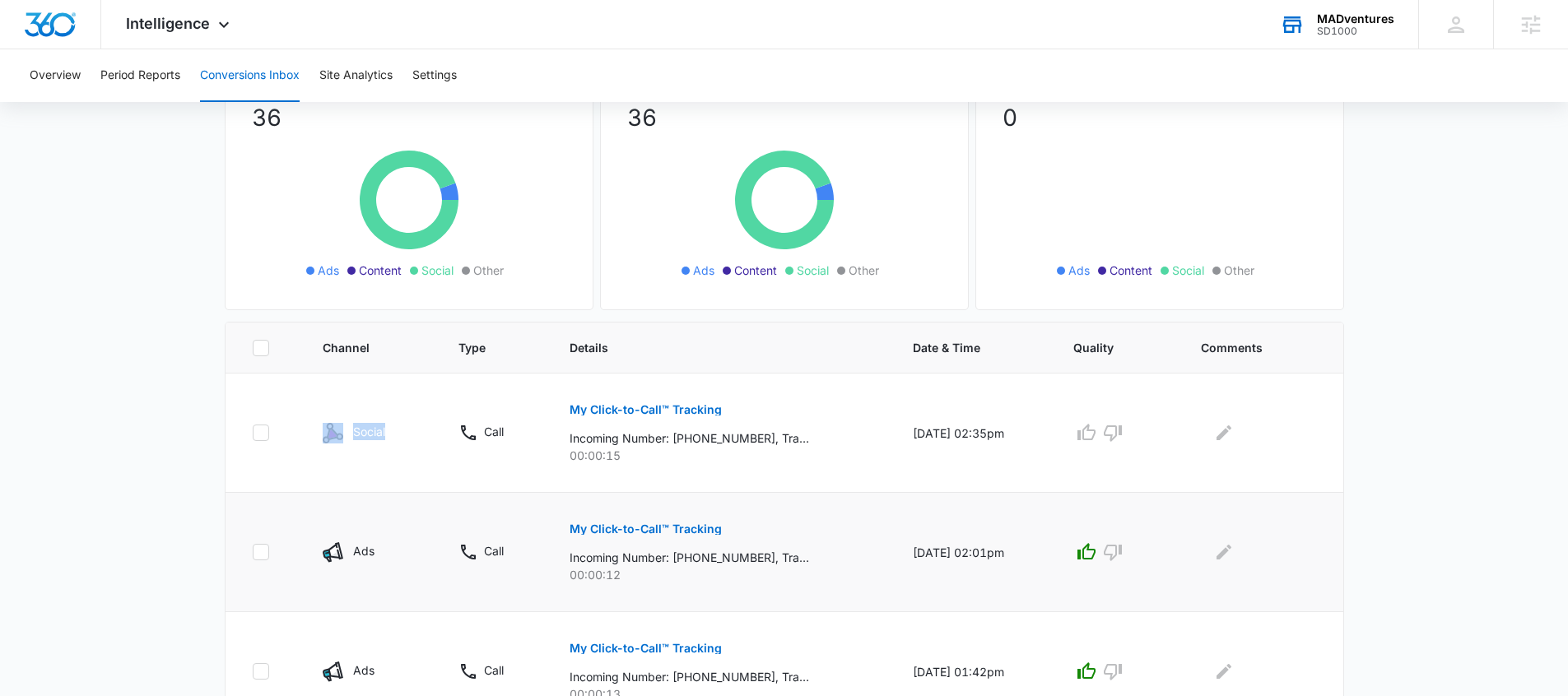
scroll to position [173, 0]
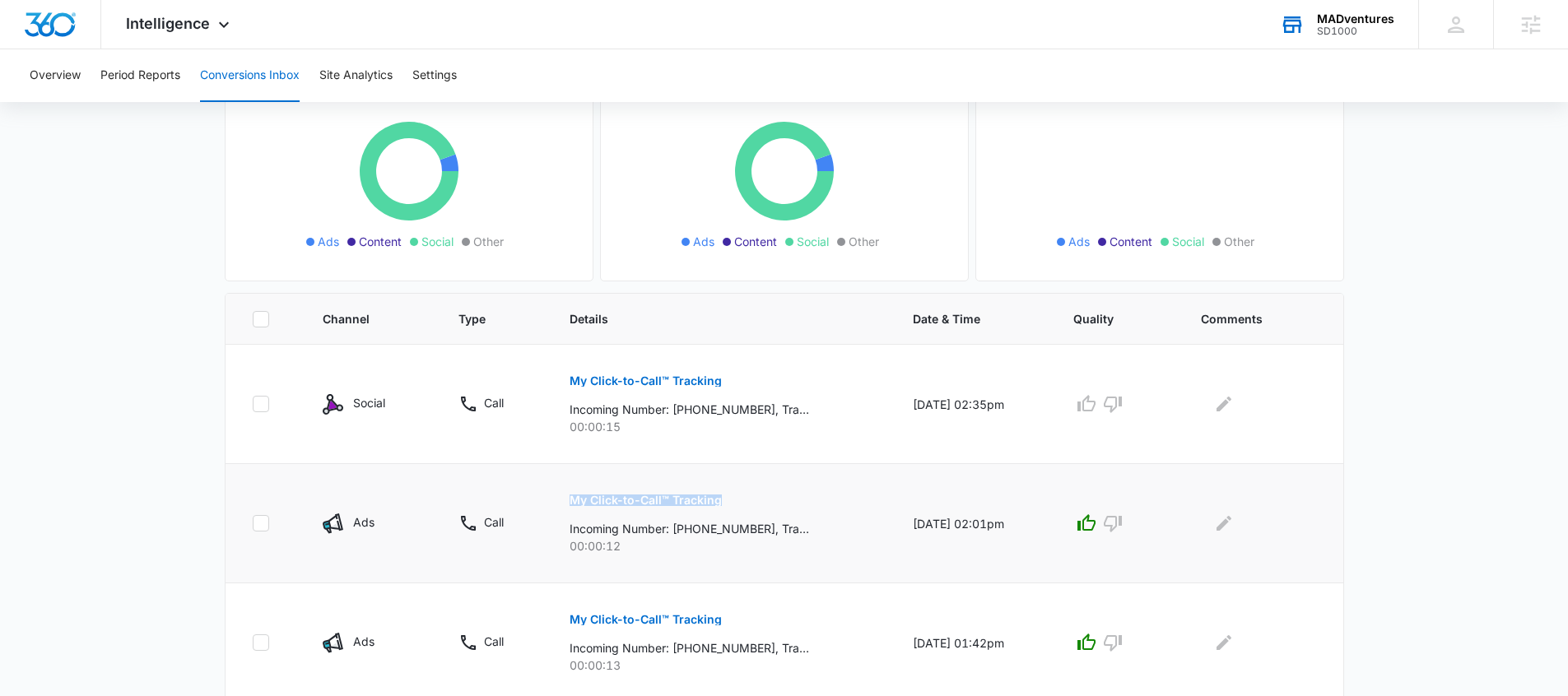
drag, startPoint x: 552, startPoint y: 503, endPoint x: 735, endPoint y: 500, distance: 183.0
click at [734, 501] on td "My Click-to-Call™ Tracking Incoming Number: +14423001542, Tracking Number: +183…" at bounding box center [721, 524] width 344 height 119
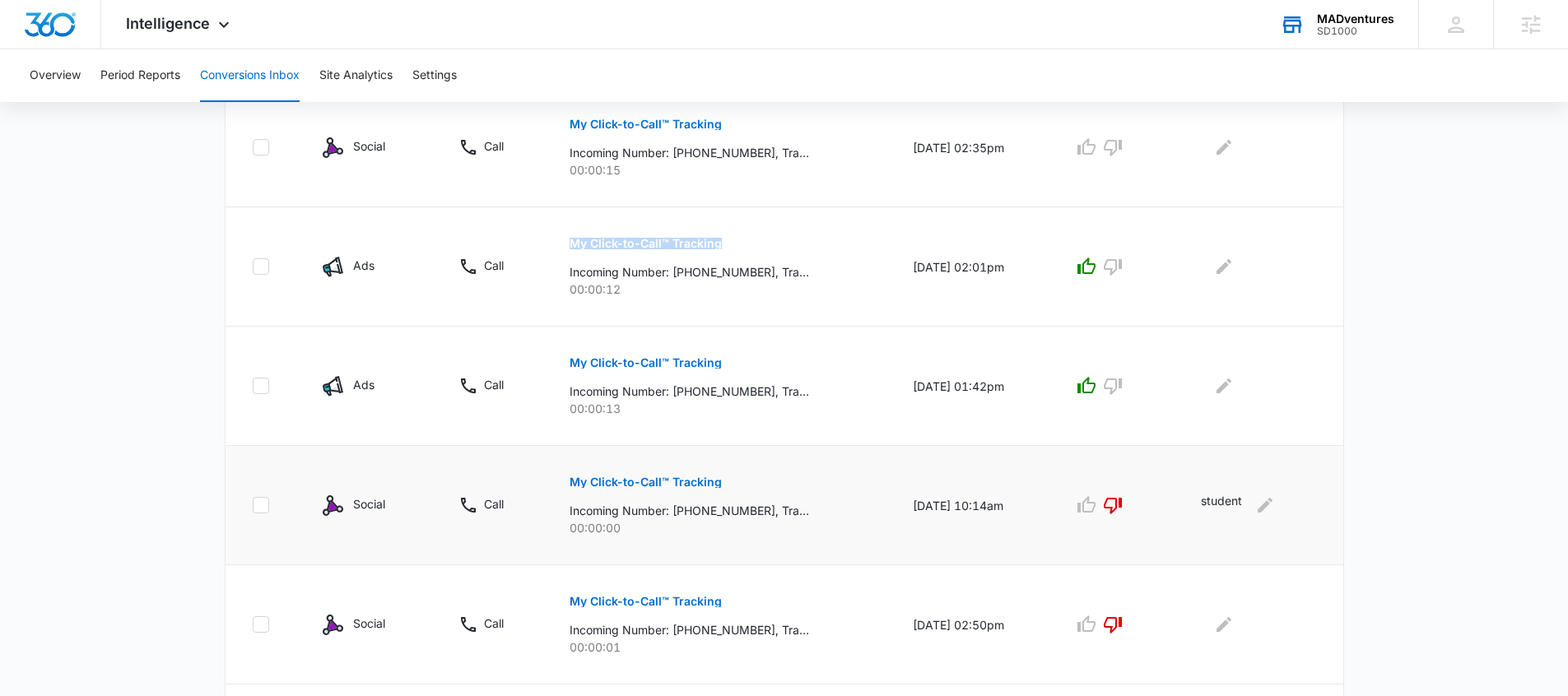
scroll to position [433, 0]
click at [188, 266] on main "Filters 07/11/2025 10/09/2025 New Conversion Jul 2025 Su Mo Tu We Th Fr Sa 29 3…" at bounding box center [784, 507] width 1568 height 1645
click at [205, 25] on span "Intelligence" at bounding box center [167, 23] width 84 height 17
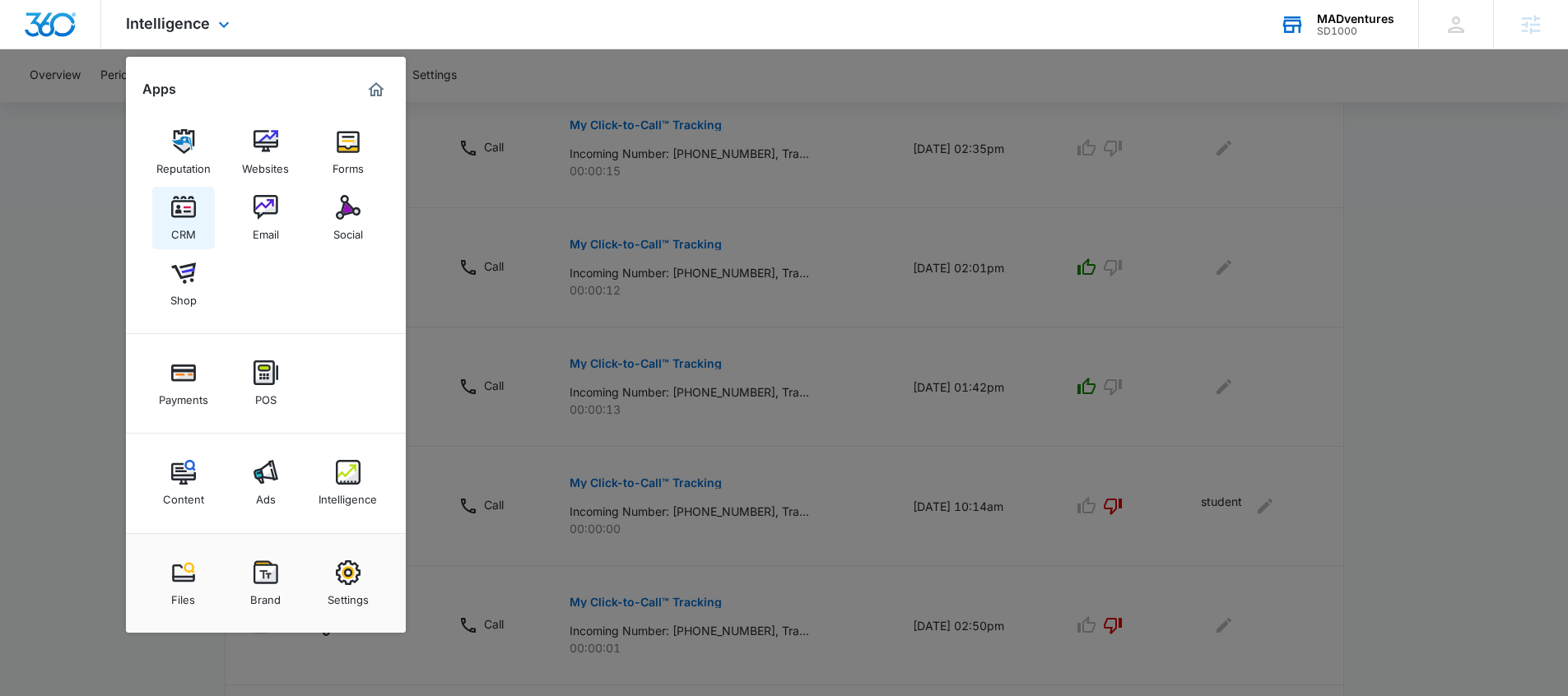
click at [181, 219] on img at bounding box center [184, 208] width 25 height 25
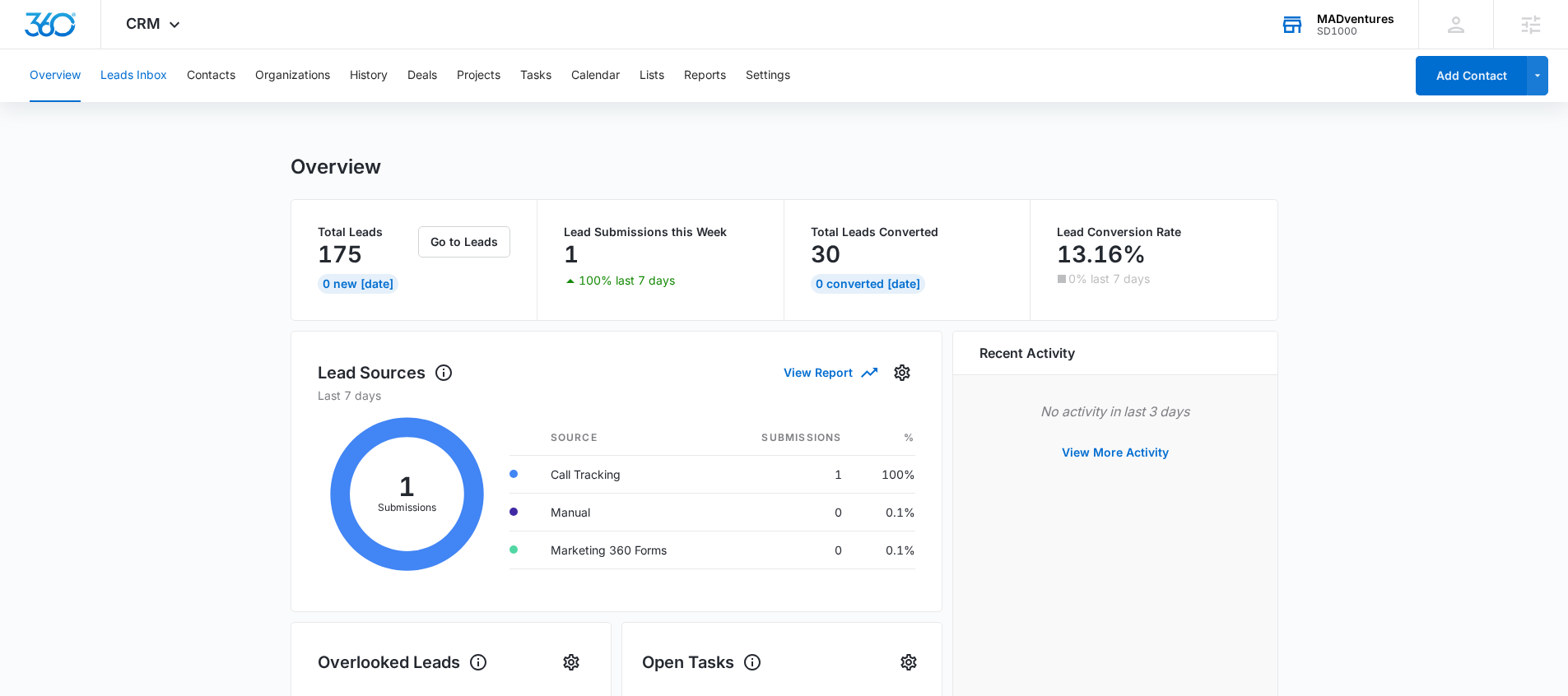
click at [116, 82] on button "Leads Inbox" at bounding box center [134, 76] width 67 height 52
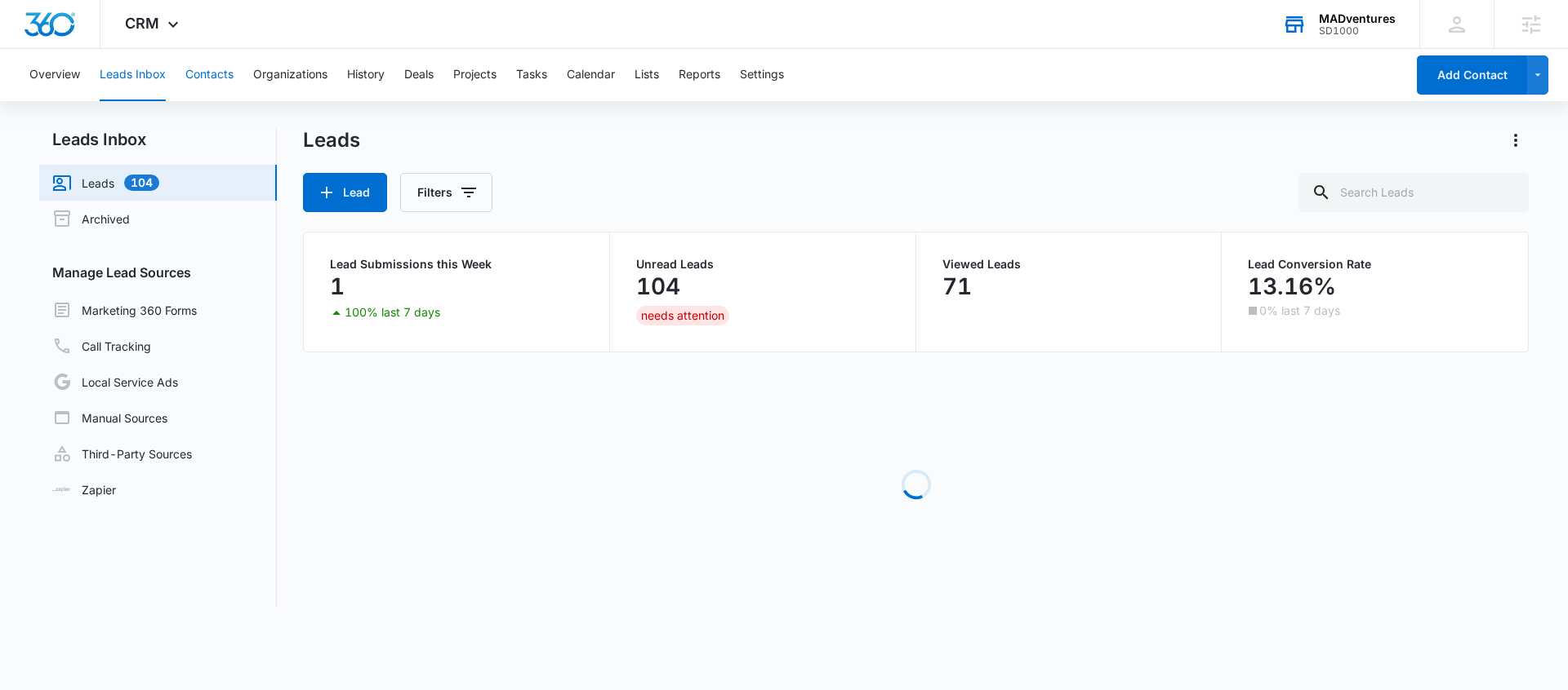
click at [216, 83] on button "Contacts" at bounding box center [209, 75] width 48 height 52
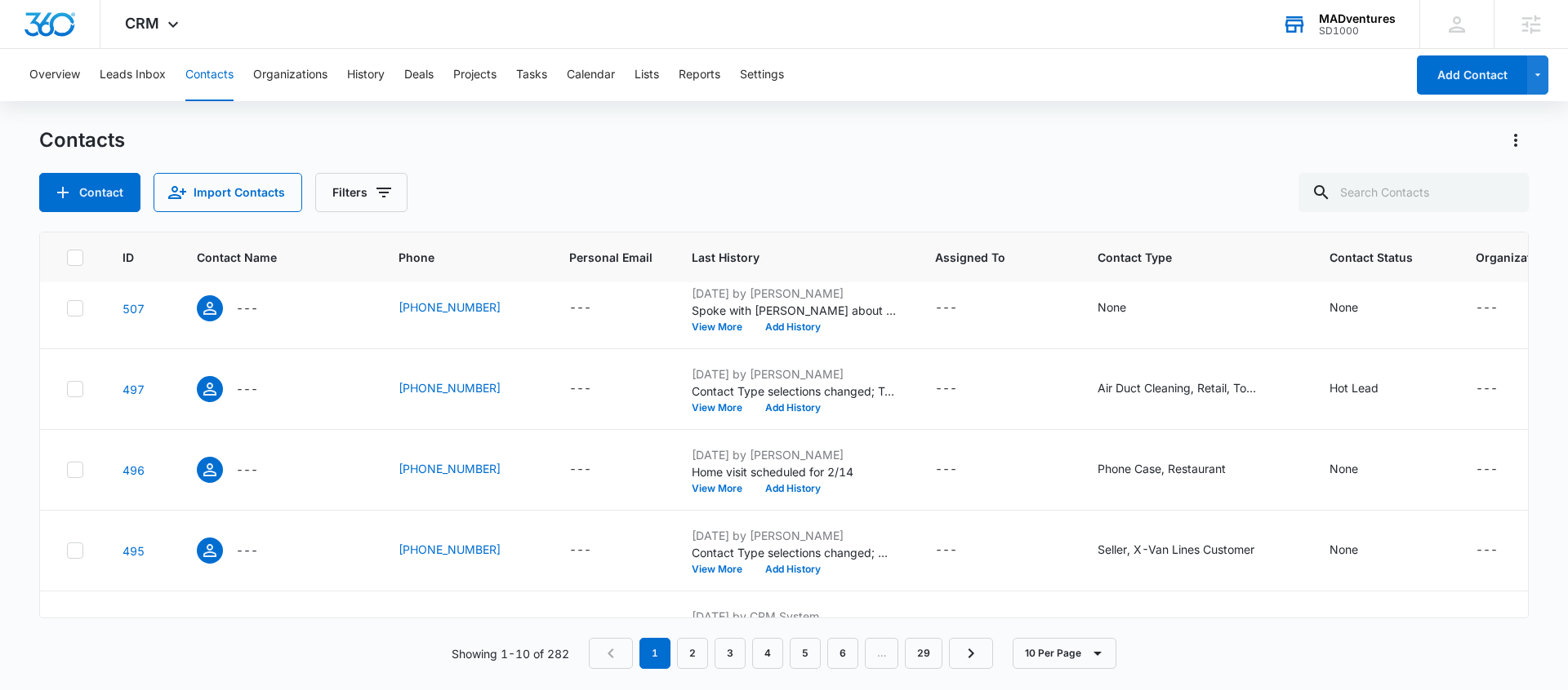
scroll to position [338, 62]
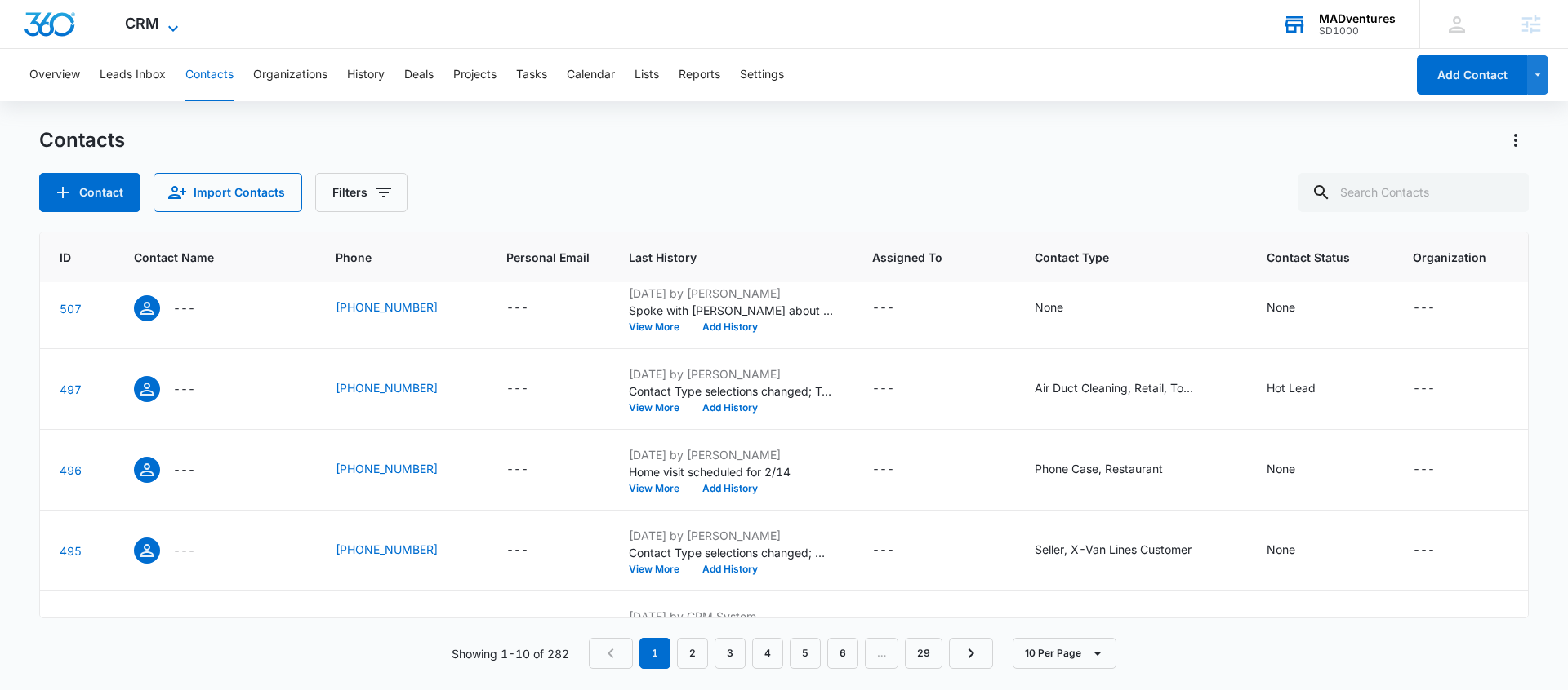
click at [154, 24] on span "CRM" at bounding box center [142, 23] width 35 height 17
